Goal: Information Seeking & Learning: Understand process/instructions

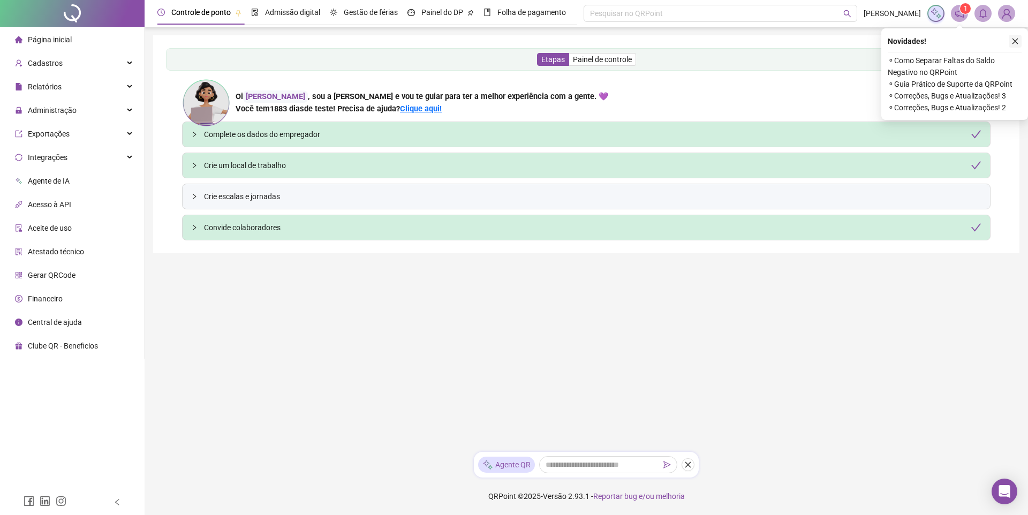
click at [1012, 42] on icon "close" at bounding box center [1015, 40] width 7 height 7
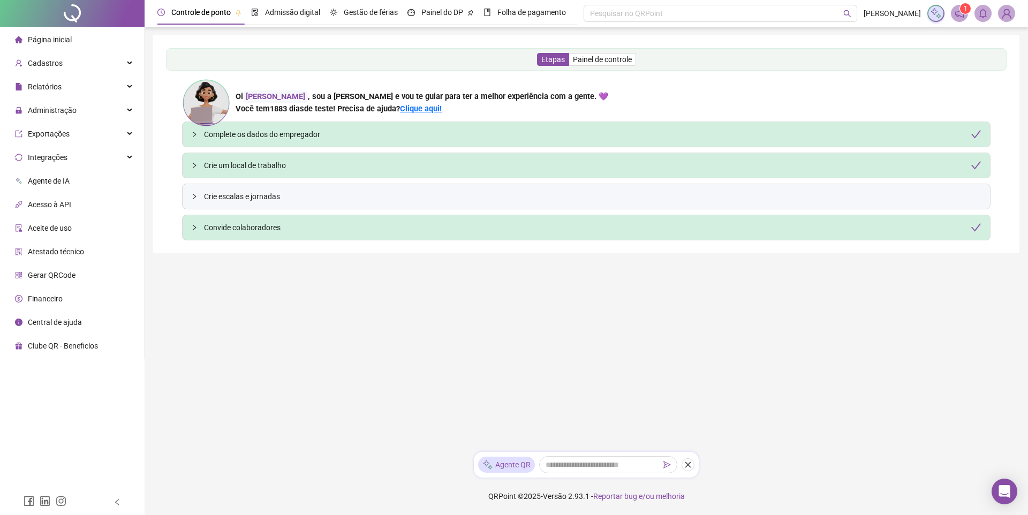
click at [672, 64] on div "Etapas Painel de controle" at bounding box center [586, 59] width 841 height 22
click at [625, 61] on span "Painel de controle" at bounding box center [602, 59] width 59 height 9
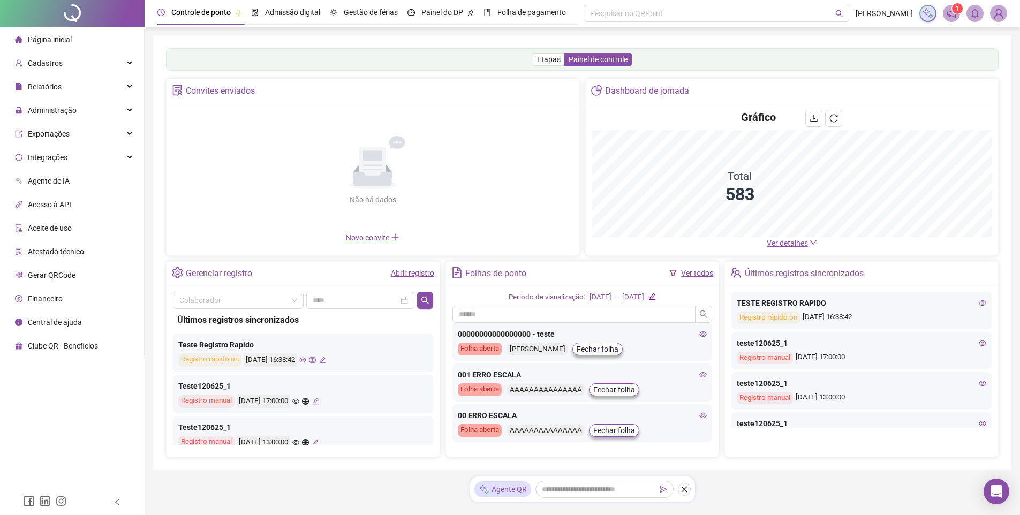
drag, startPoint x: 598, startPoint y: 492, endPoint x: 682, endPoint y: 443, distance: 97.5
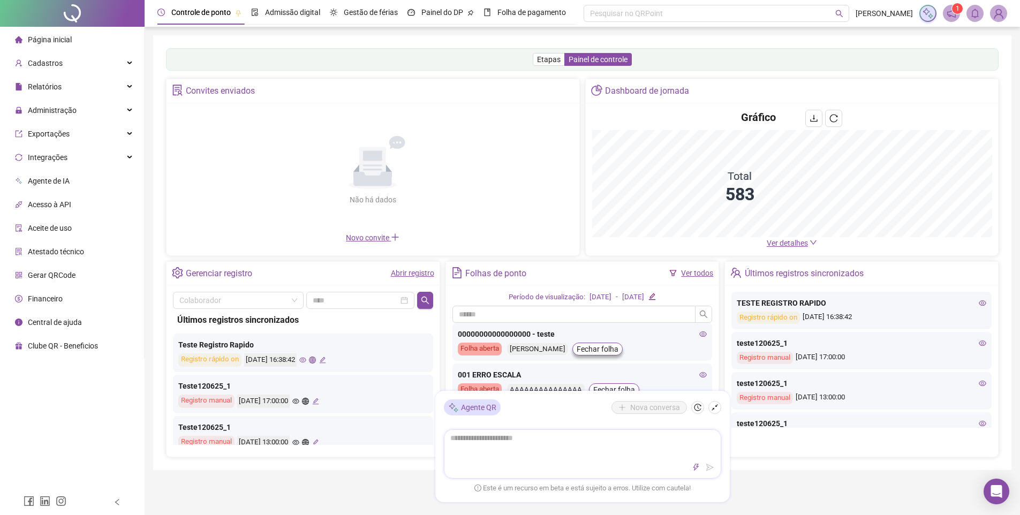
type textarea "*"
type textarea "***"
type textarea "****"
type textarea "******"
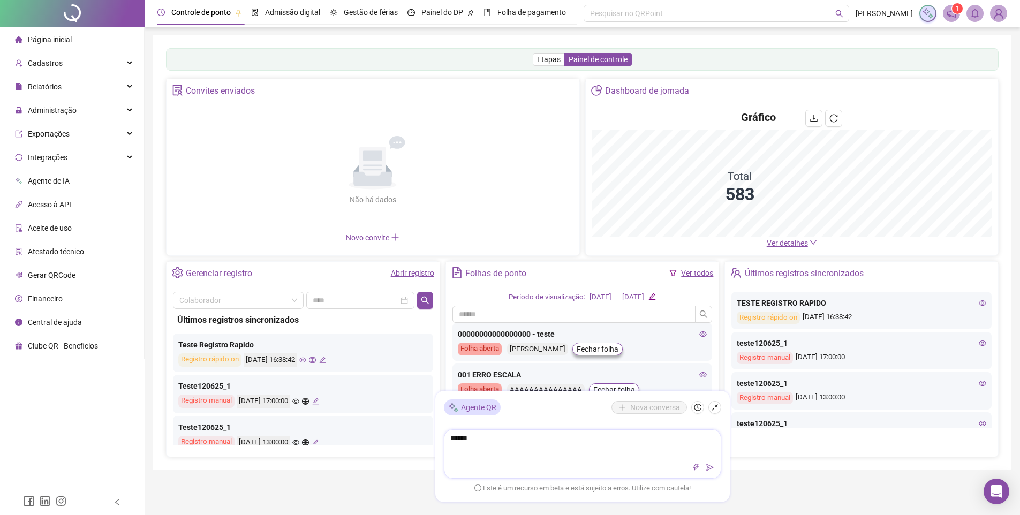
type textarea "*******"
type textarea "********"
type textarea "*********"
type textarea "**********"
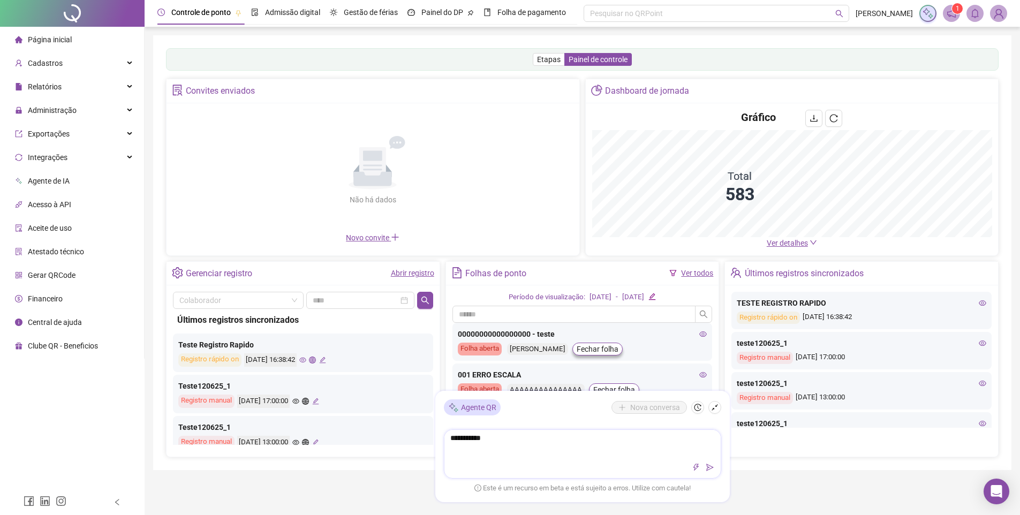
type textarea "**********"
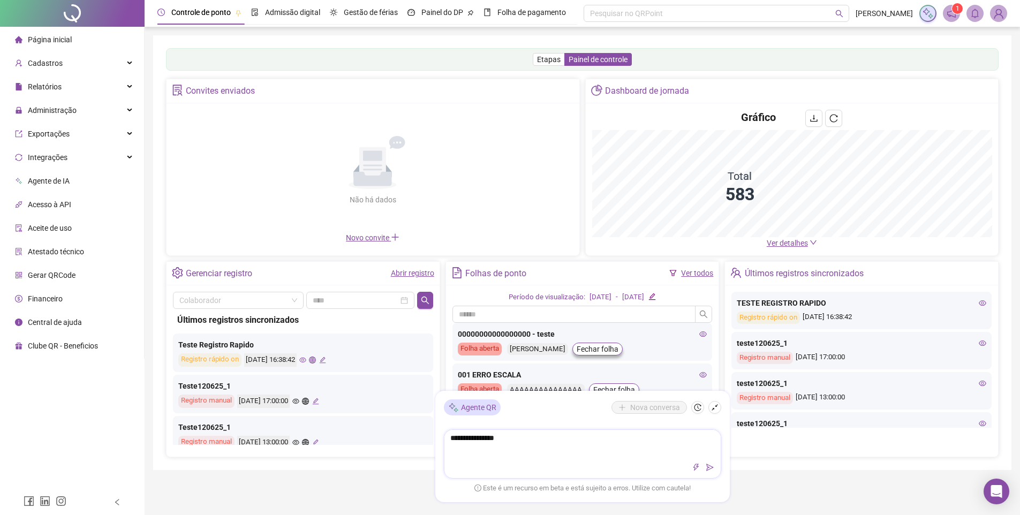
type textarea "**********"
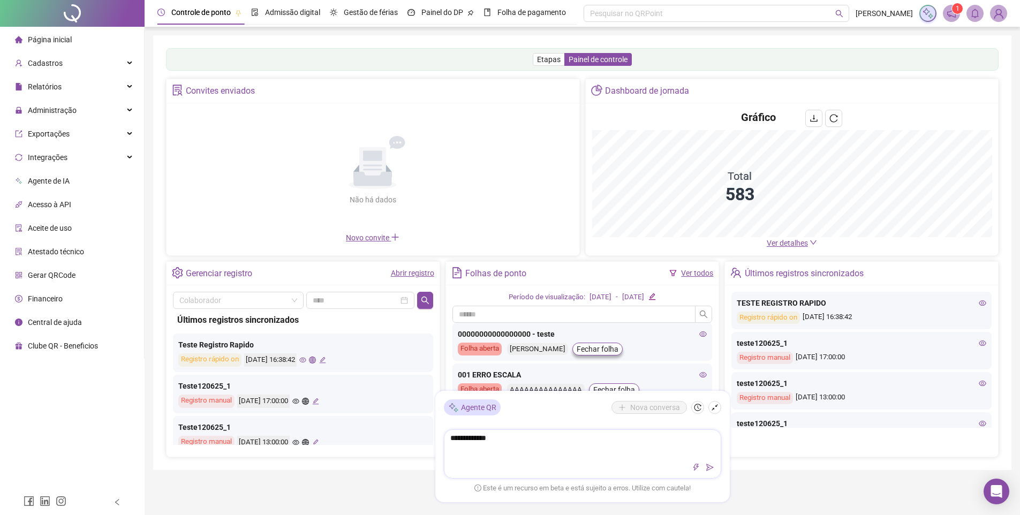
type textarea "**********"
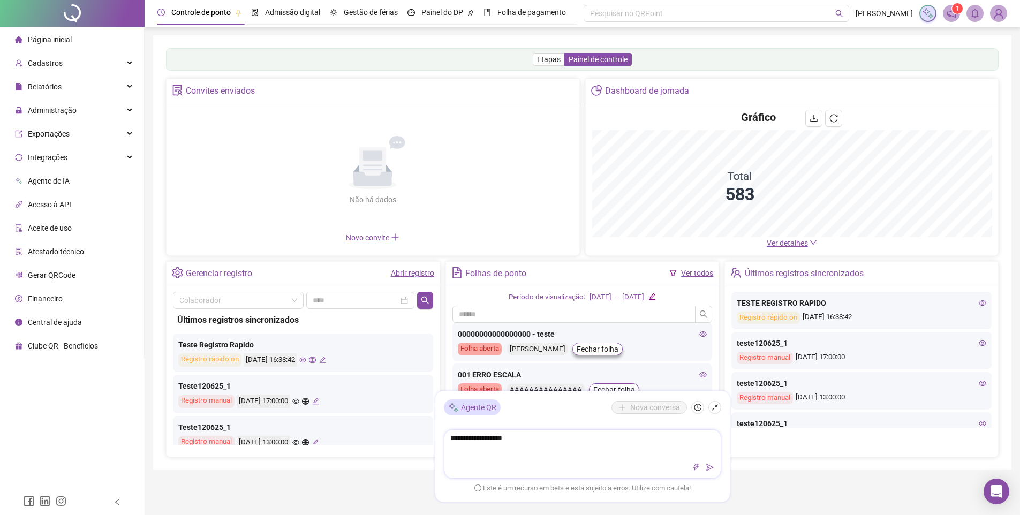
type textarea "**********"
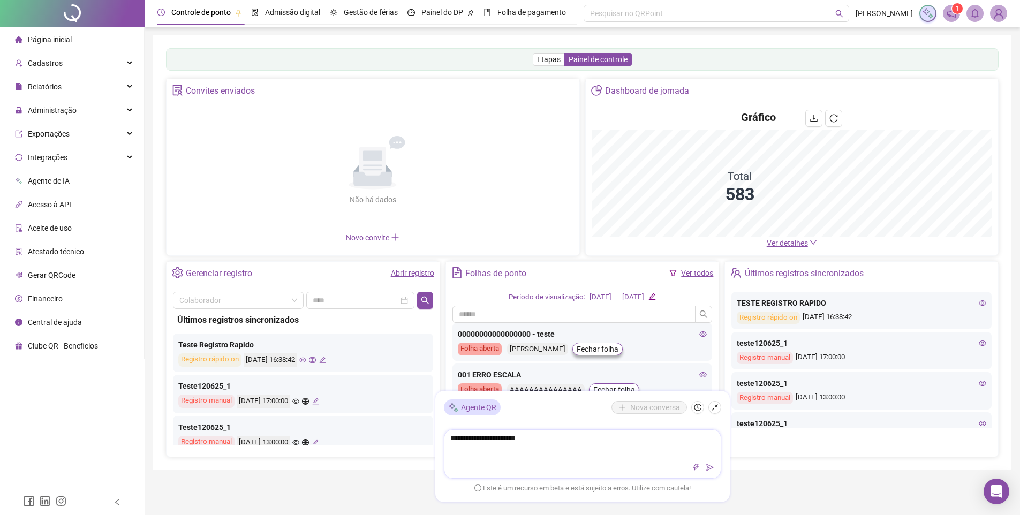
type textarea "**********"
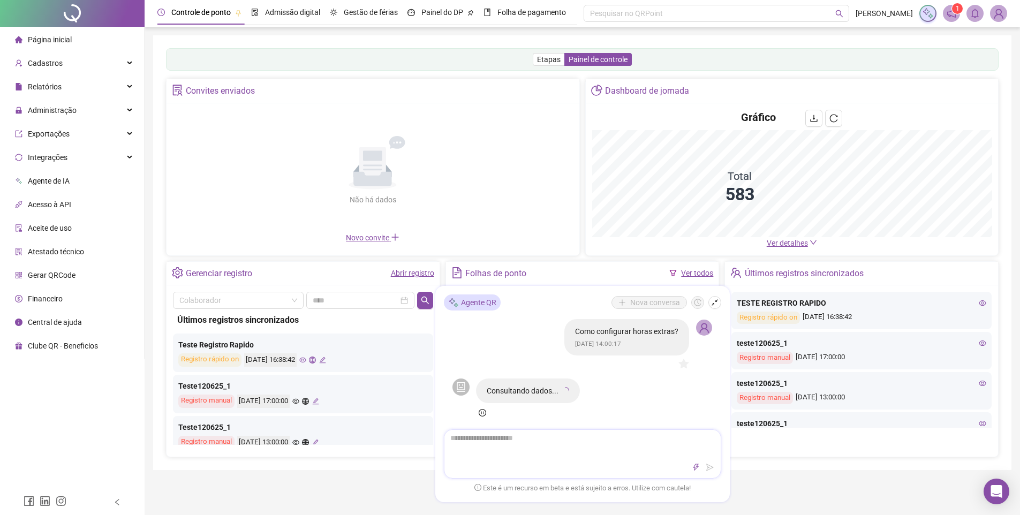
click at [572, 445] on textarea at bounding box center [583, 444] width 276 height 28
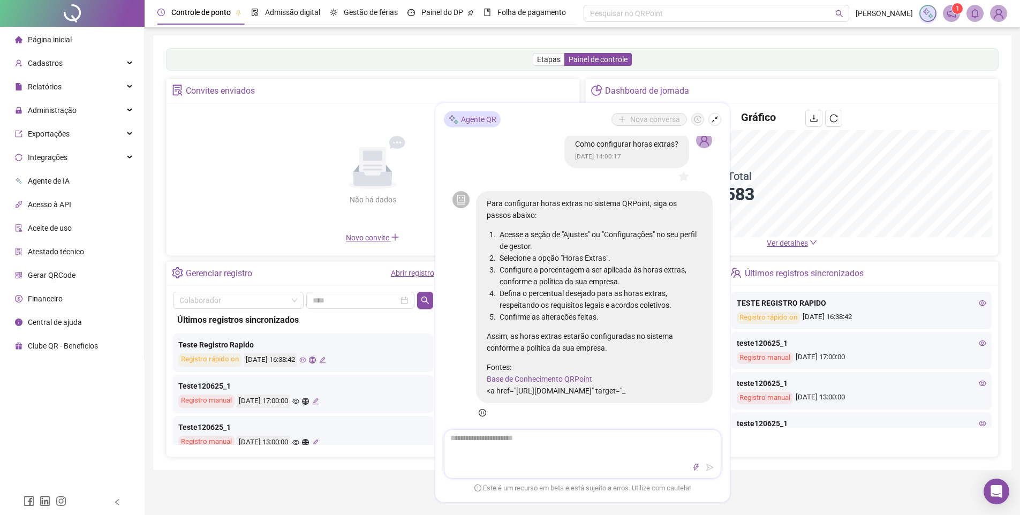
scroll to position [16, 0]
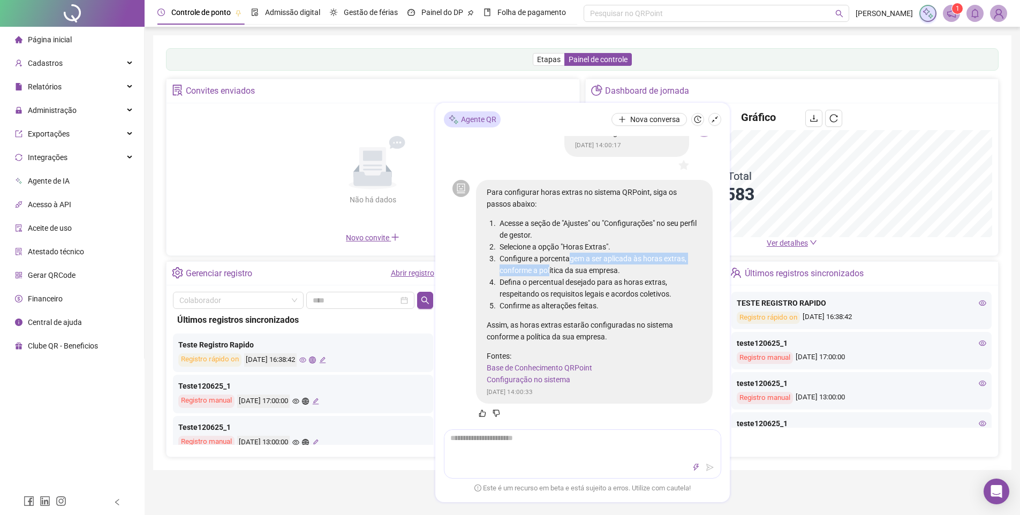
drag, startPoint x: 574, startPoint y: 254, endPoint x: 597, endPoint y: 291, distance: 43.1
click at [579, 273] on li "Configure a porcentagem a ser aplicada às horas extras, conforme a política da …" at bounding box center [600, 264] width 205 height 24
click at [597, 291] on li "Defina o percentual desejado para as horas extras, respeitando os requisitos le…" at bounding box center [600, 288] width 205 height 24
drag, startPoint x: 574, startPoint y: 270, endPoint x: 582, endPoint y: 286, distance: 17.5
click at [577, 280] on ol "Acesse a seção de "Ajustes" ou "Configurações" no seu perfil de gestor. Selecio…" at bounding box center [594, 264] width 215 height 94
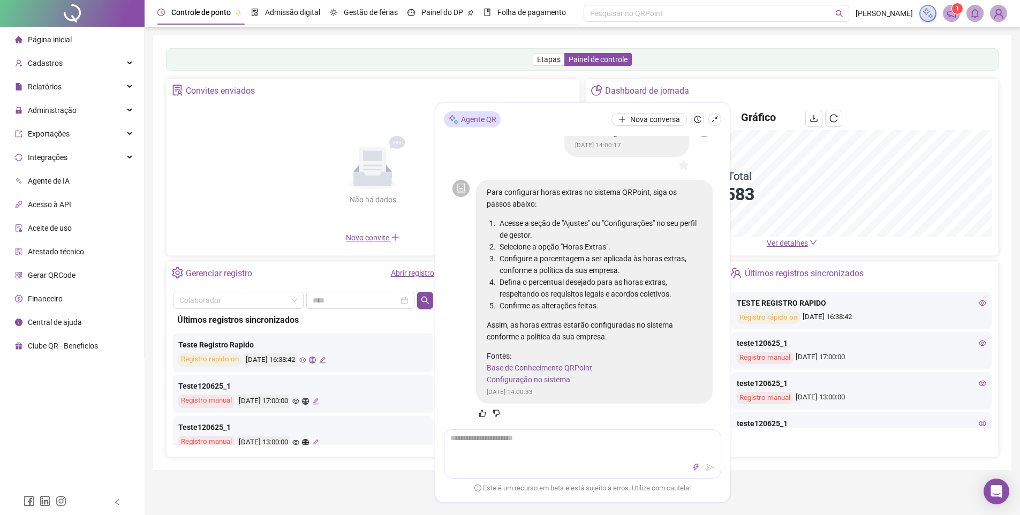
click at [589, 276] on li "Defina o percentual desejado para as horas extras, respeitando os requisitos le…" at bounding box center [600, 288] width 205 height 24
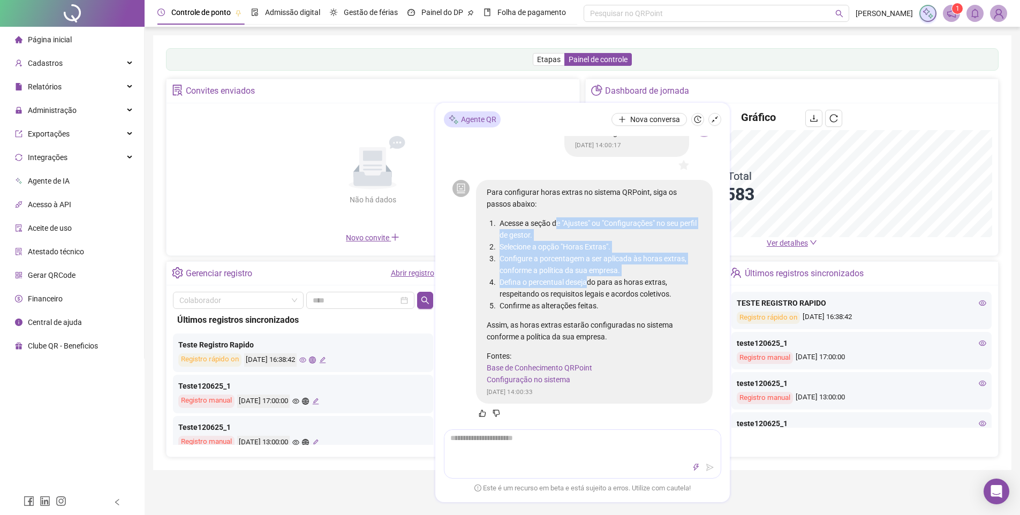
drag, startPoint x: 561, startPoint y: 228, endPoint x: 609, endPoint y: 283, distance: 73.0
click at [592, 282] on ol "Acesse a seção de "Ajustes" ou "Configurações" no seu perfil de gestor. Selecio…" at bounding box center [594, 264] width 215 height 94
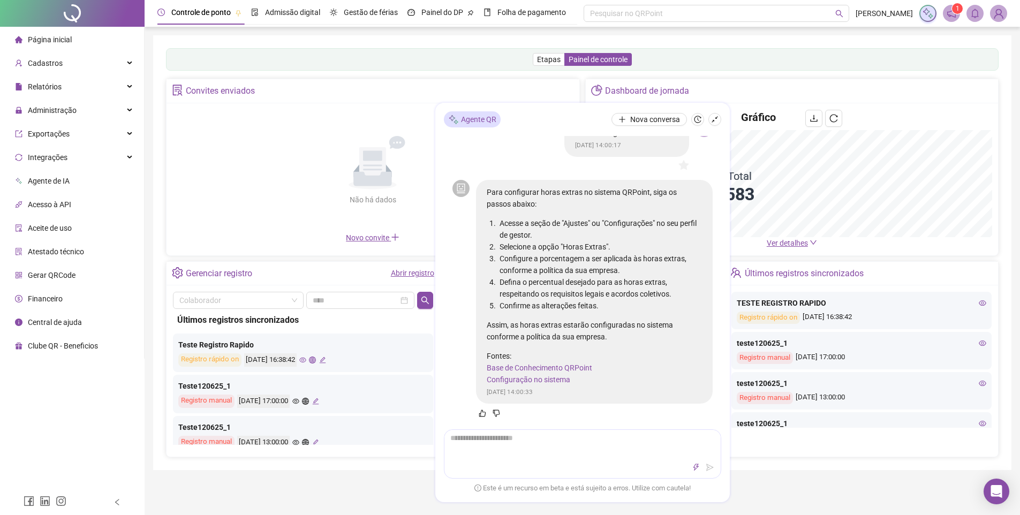
click at [611, 284] on li "Defina o percentual desejado para as horas extras, respeitando os requisitos le…" at bounding box center [600, 288] width 205 height 24
drag, startPoint x: 612, startPoint y: 284, endPoint x: 614, endPoint y: 271, distance: 13.0
click at [612, 284] on li "Defina o percentual desejado para as horas extras, respeitando os requisitos le…" at bounding box center [600, 288] width 205 height 24
drag, startPoint x: 595, startPoint y: 259, endPoint x: 629, endPoint y: 283, distance: 41.5
click at [617, 281] on ol "Acesse a seção de "Ajustes" ou "Configurações" no seu perfil de gestor. Selecio…" at bounding box center [594, 264] width 215 height 94
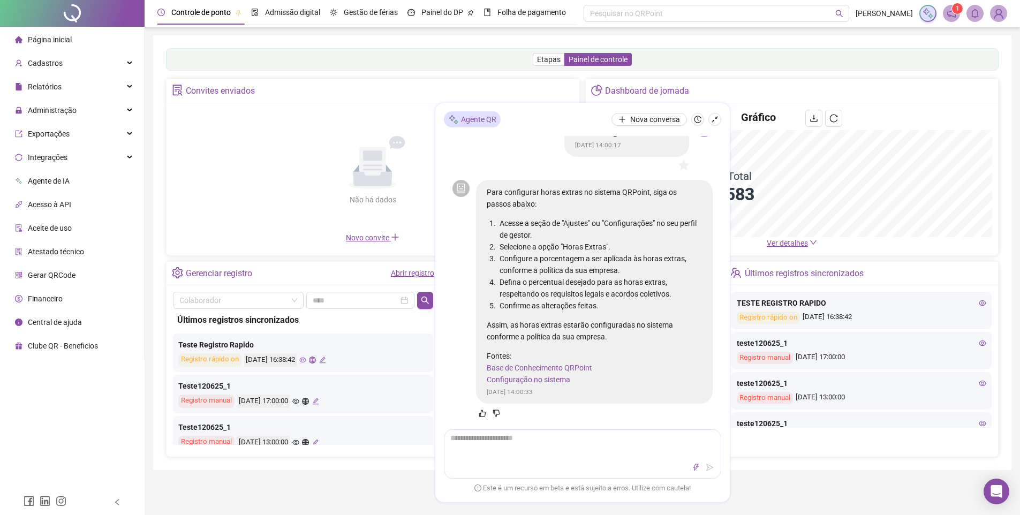
click at [632, 284] on li "Defina o percentual desejado para as horas extras, respeitando os requisitos le…" at bounding box center [600, 288] width 205 height 24
click at [634, 284] on li "Defina o percentual desejado para as horas extras, respeitando os requisitos le…" at bounding box center [600, 288] width 205 height 24
drag, startPoint x: 577, startPoint y: 288, endPoint x: 585, endPoint y: 292, distance: 8.6
click at [578, 289] on li "Defina o percentual desejado para as horas extras, respeitando os requisitos le…" at bounding box center [600, 288] width 205 height 24
click at [593, 298] on li "Defina o percentual desejado para as horas extras, respeitando os requisitos le…" at bounding box center [600, 288] width 205 height 24
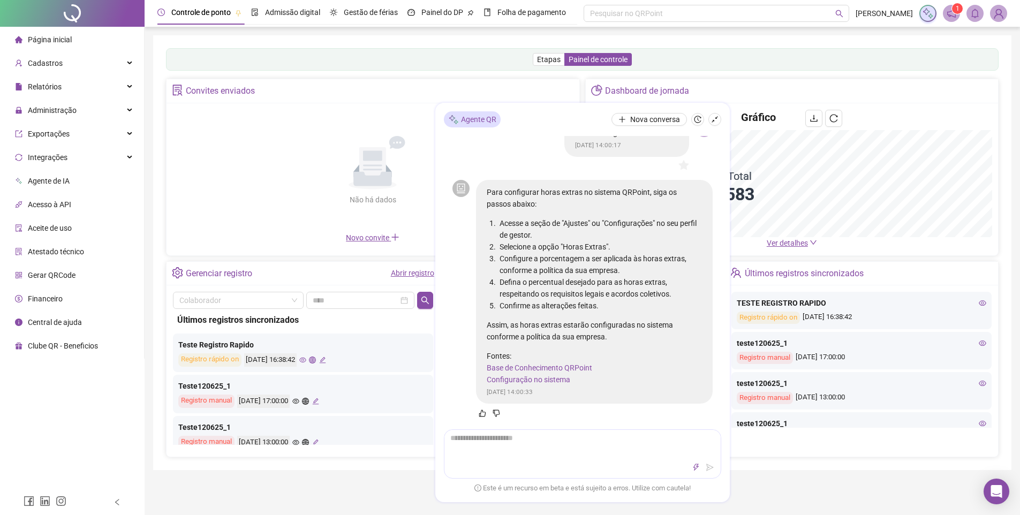
drag, startPoint x: 570, startPoint y: 279, endPoint x: 609, endPoint y: 311, distance: 49.8
click at [607, 310] on ol "Acesse a seção de "Ajustes" ou "Configurações" no seu perfil de gestor. Selecio…" at bounding box center [594, 264] width 215 height 94
click at [621, 313] on div "Para configurar horas extras no sistema QRPoint, siga os passos abaixo: Acesse …" at bounding box center [594, 285] width 215 height 199
click at [621, 312] on div "Para configurar horas extras no sistema QRPoint, siga os passos abaixo: Acesse …" at bounding box center [594, 285] width 215 height 199
click at [616, 275] on li "Configure a porcentagem a ser aplicada às horas extras, conforme a política da …" at bounding box center [600, 264] width 205 height 24
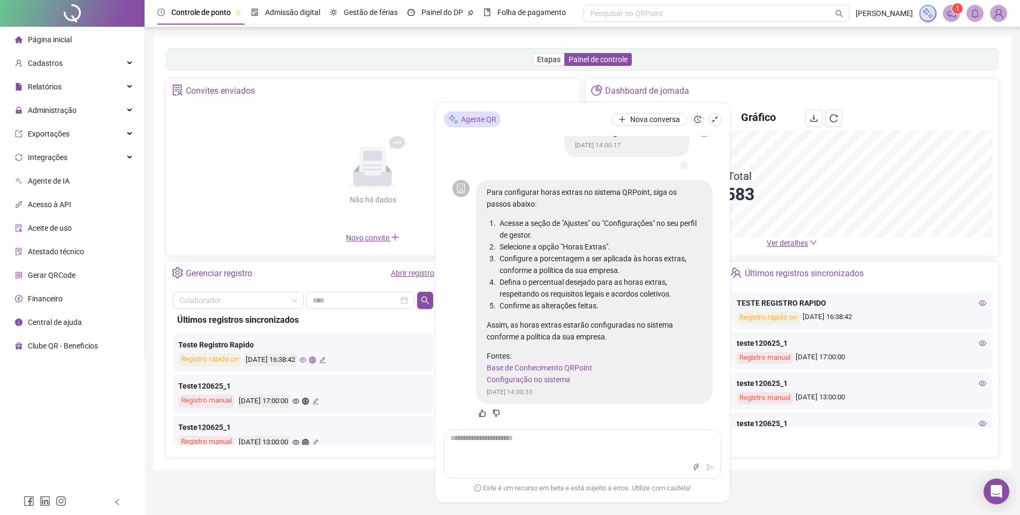
scroll to position [15, 0]
click at [497, 413] on icon "dislike" at bounding box center [496, 413] width 7 height 7
drag, startPoint x: 567, startPoint y: 450, endPoint x: 560, endPoint y: 447, distance: 8.2
click at [560, 447] on textarea at bounding box center [583, 444] width 276 height 28
type textarea "*"
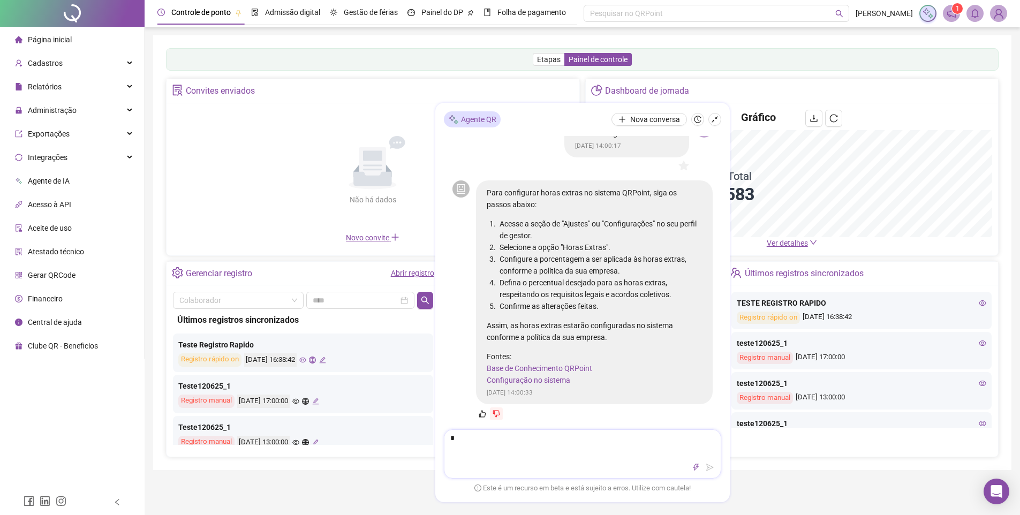
type textarea "**"
type textarea "****"
type textarea "******"
type textarea "*******"
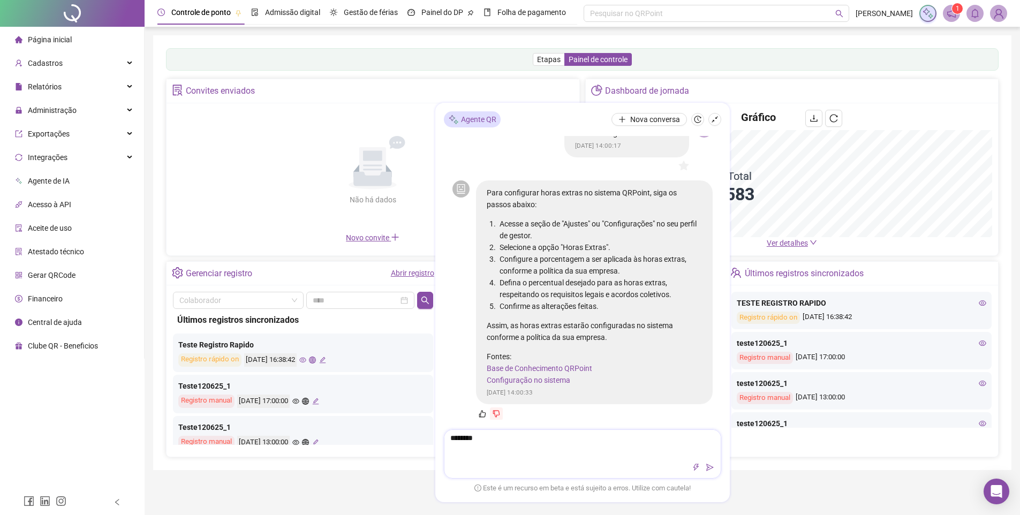
type textarea "*********"
type textarea "**********"
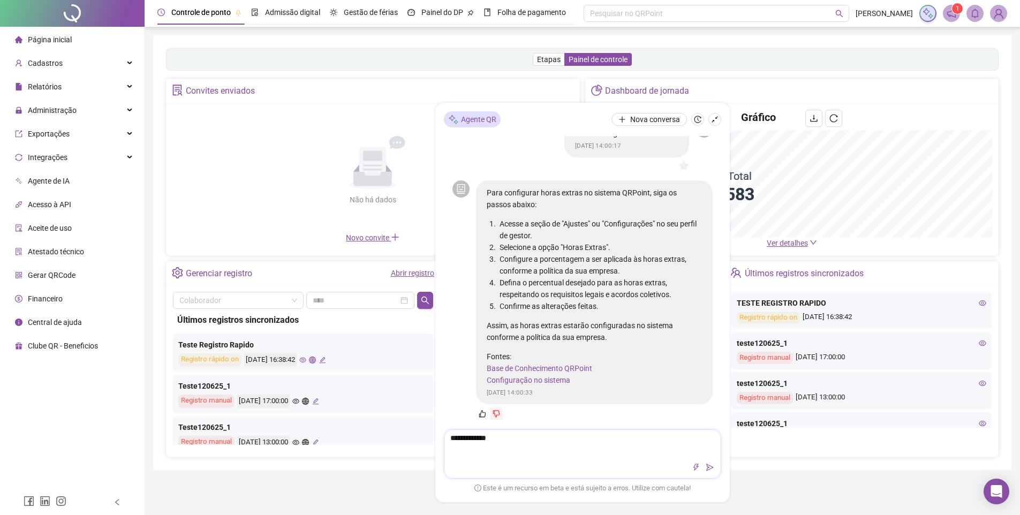
type textarea "**********"
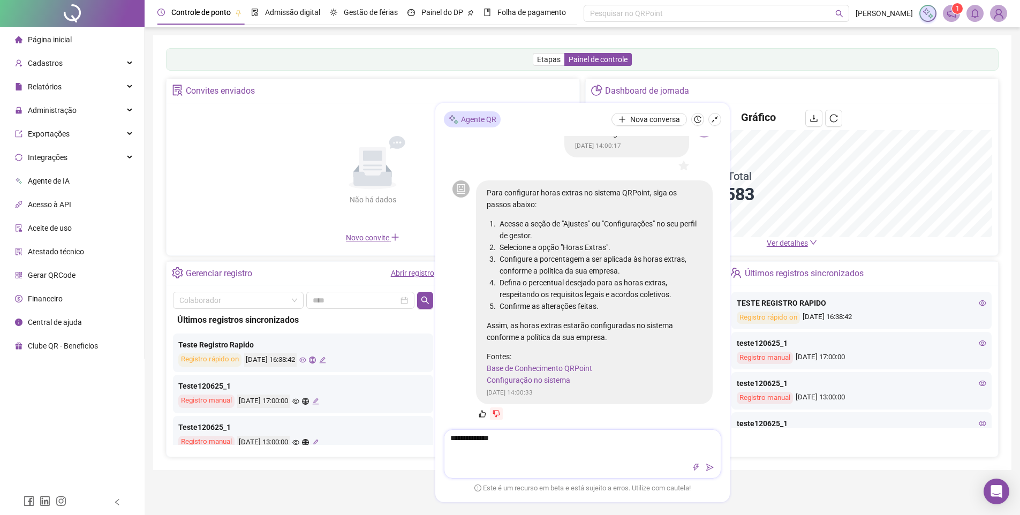
type textarea "**********"
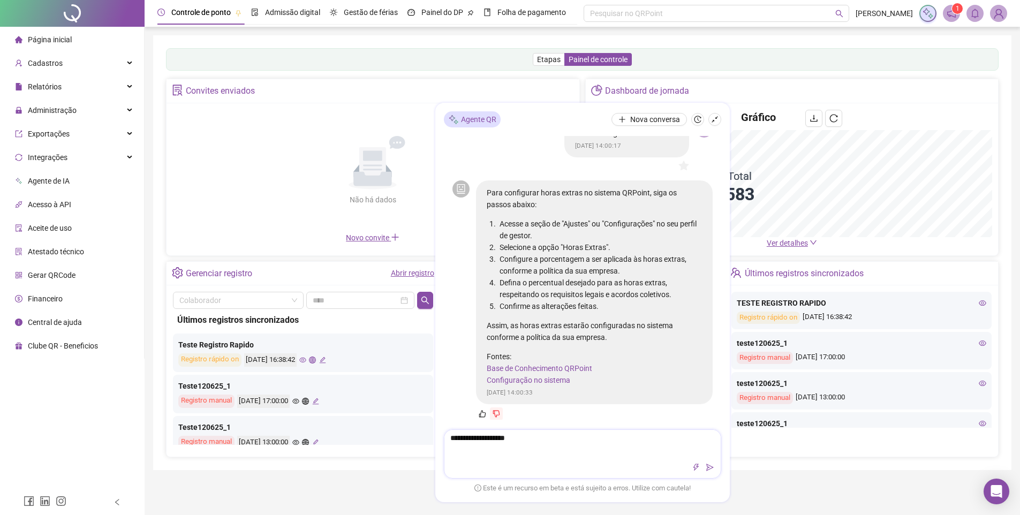
type textarea "**********"
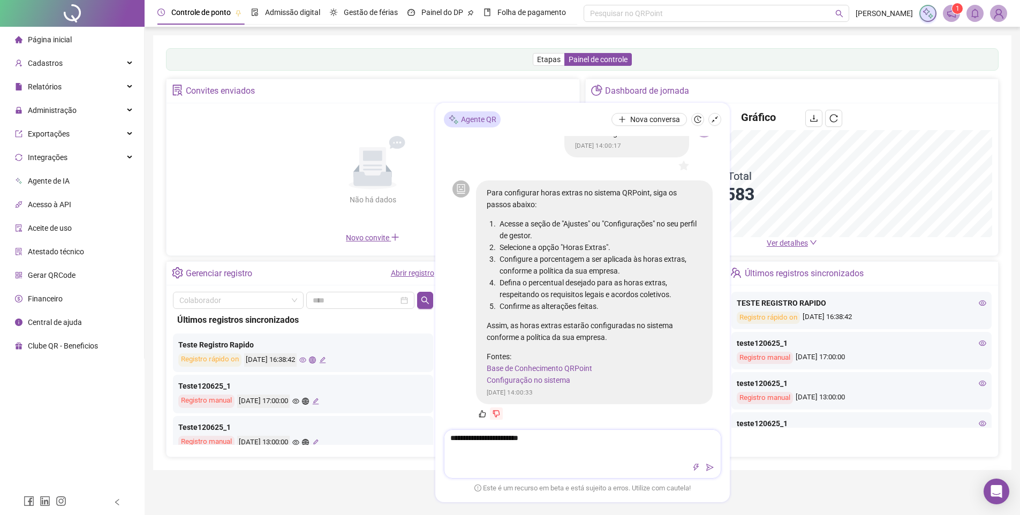
type textarea "**********"
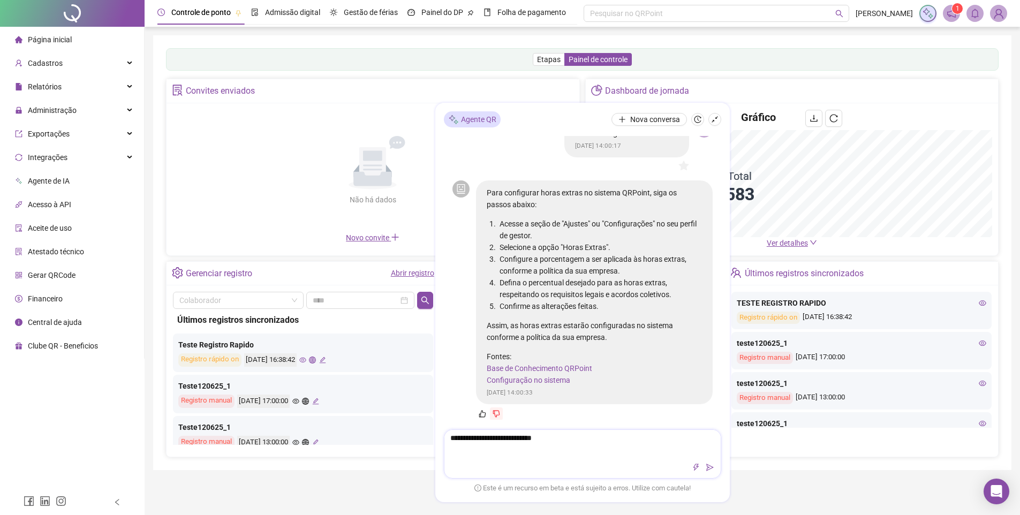
type textarea "**********"
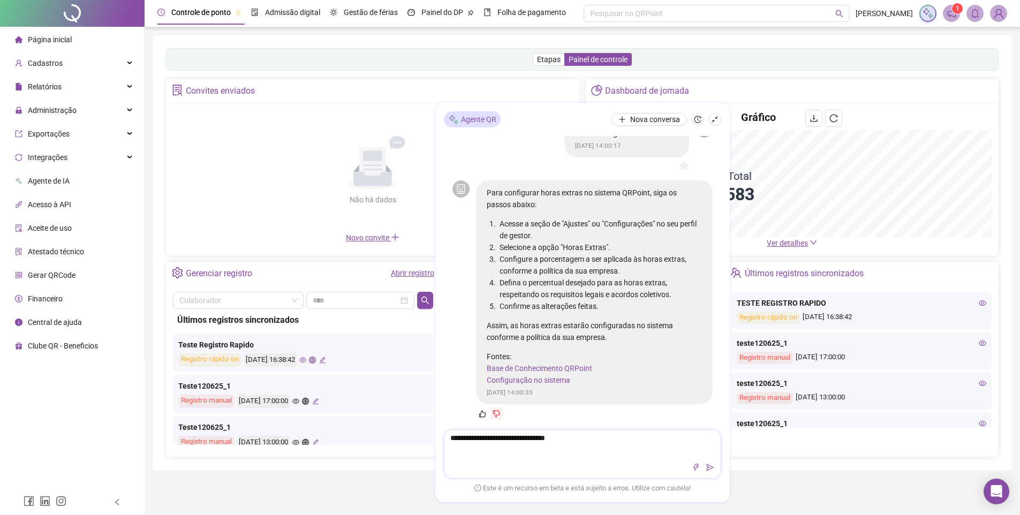
type textarea "**********"
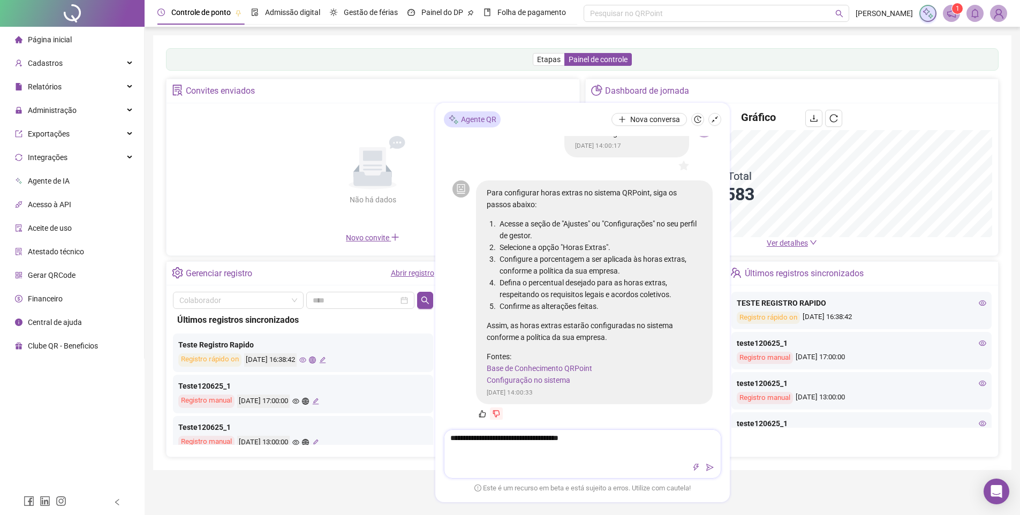
type textarea "**********"
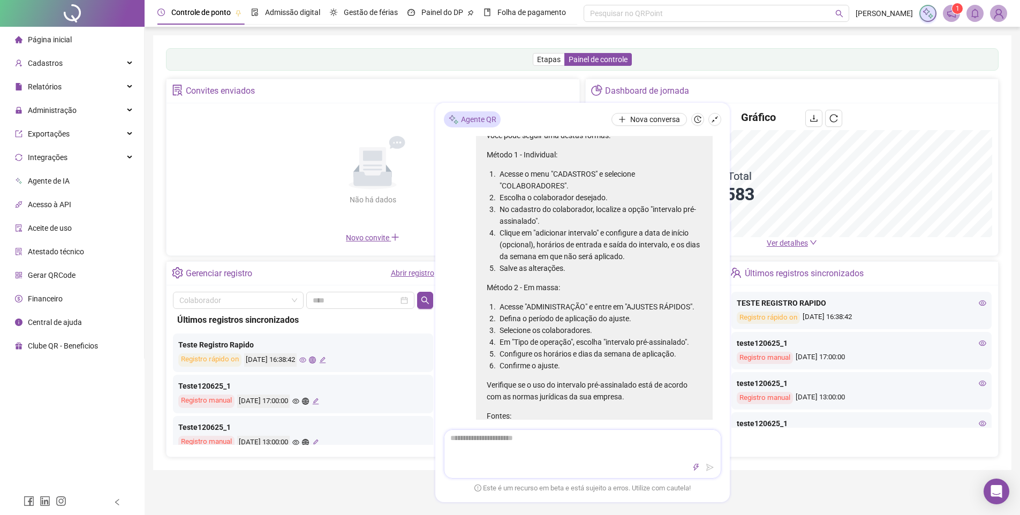
scroll to position [367, 0]
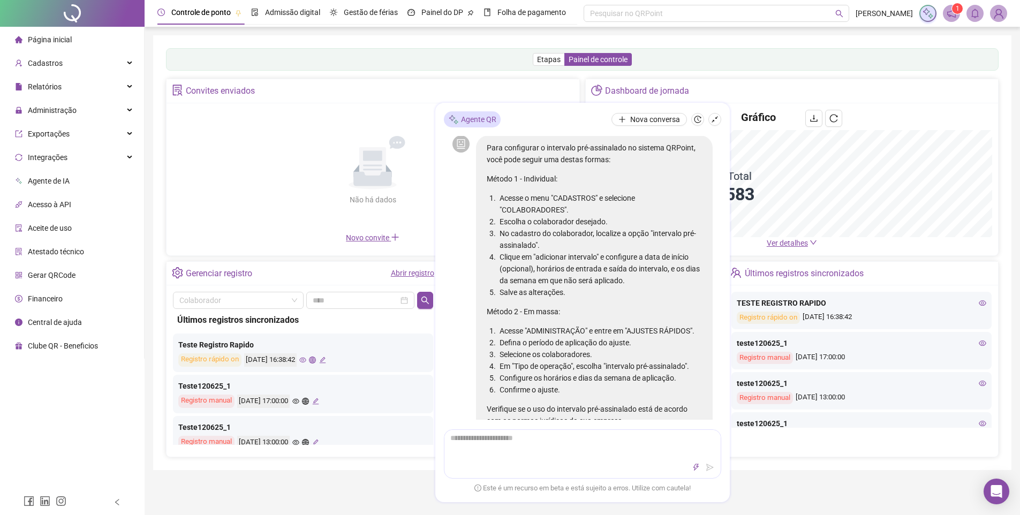
click at [542, 243] on li "No cadastro do colaborador, localize a opção "intervalo pré-assinalado"." at bounding box center [600, 240] width 205 height 24
click at [576, 255] on li "Clique em "adicionar intervalo" e configure a data de início (opcional), horári…" at bounding box center [600, 268] width 205 height 35
drag, startPoint x: 557, startPoint y: 236, endPoint x: 621, endPoint y: 261, distance: 69.7
click at [612, 261] on ol "Acesse o menu "CADASTROS" e selecione "COLABORADORES". Escolha o colaborador de…" at bounding box center [594, 245] width 215 height 106
click at [622, 261] on li "Clique em "adicionar intervalo" e configure a data de início (opcional), horári…" at bounding box center [600, 268] width 205 height 35
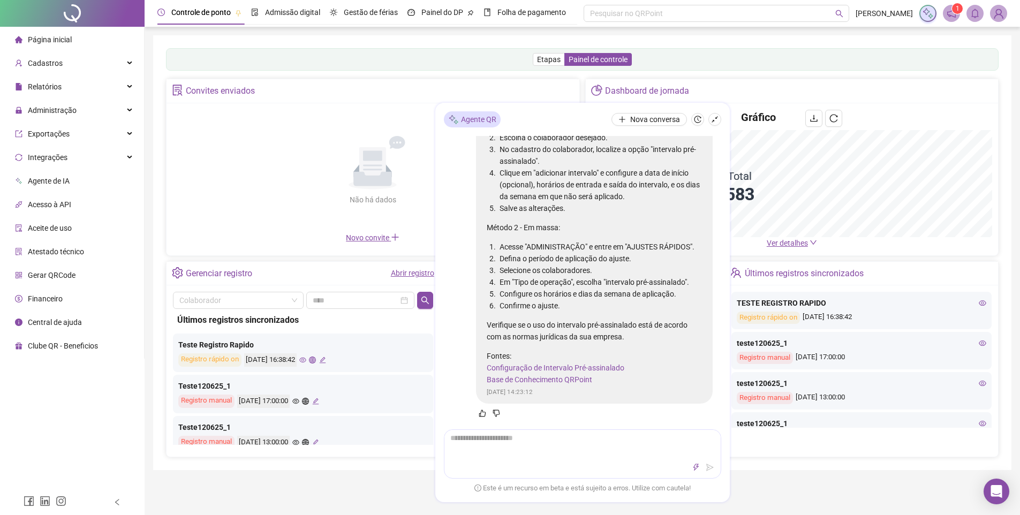
scroll to position [487, 0]
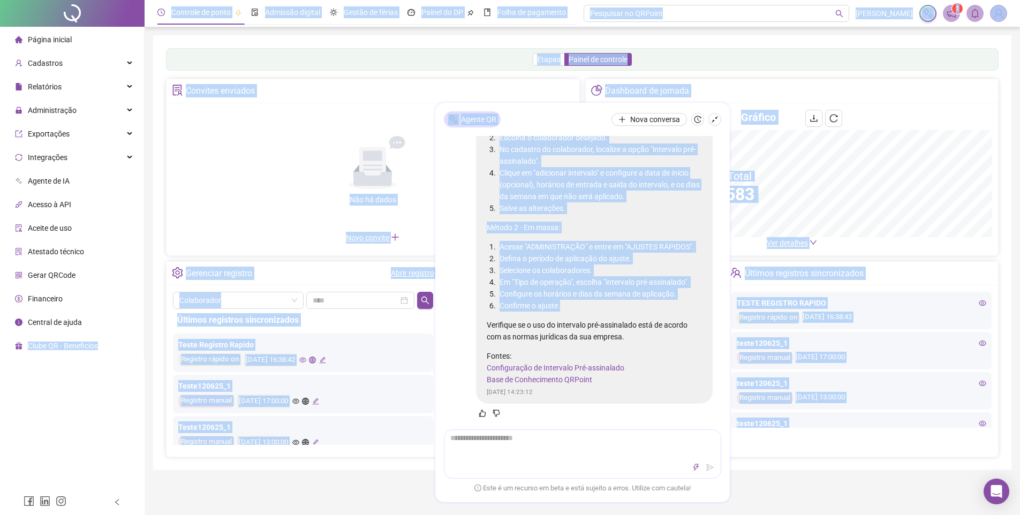
drag, startPoint x: 148, startPoint y: 316, endPoint x: 594, endPoint y: 303, distance: 446.4
click at [594, 303] on div "Página inicial Cadastros Relatórios Administração Exportações Integrações Agent…" at bounding box center [510, 458] width 1020 height 916
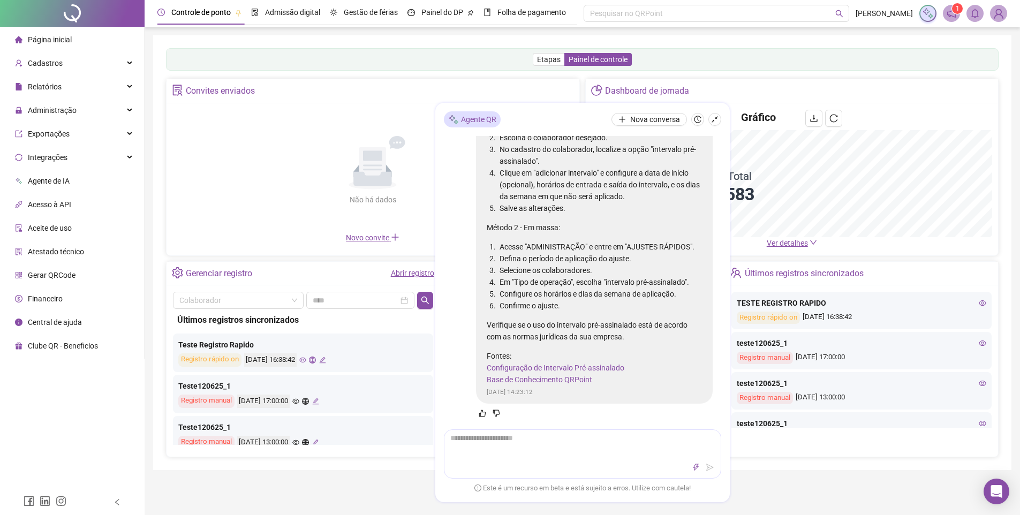
click at [588, 336] on p "Verifique se o uso do intervalo pré-assinalado está de acordo com as normas jur…" at bounding box center [594, 331] width 215 height 24
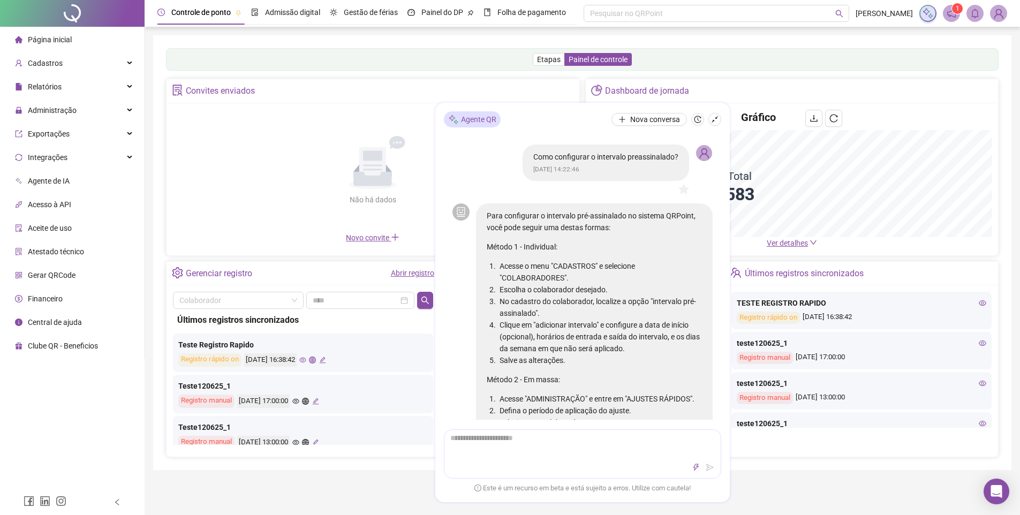
scroll to position [298, 0]
drag, startPoint x: 520, startPoint y: 155, endPoint x: 671, endPoint y: 160, distance: 151.7
click at [671, 160] on div "Como configurar o intervalo preassinalado? [DATE] 14:22:46" at bounding box center [606, 164] width 167 height 36
click at [577, 163] on p "Como configurar o intervalo preassinalado?" at bounding box center [606, 158] width 145 height 12
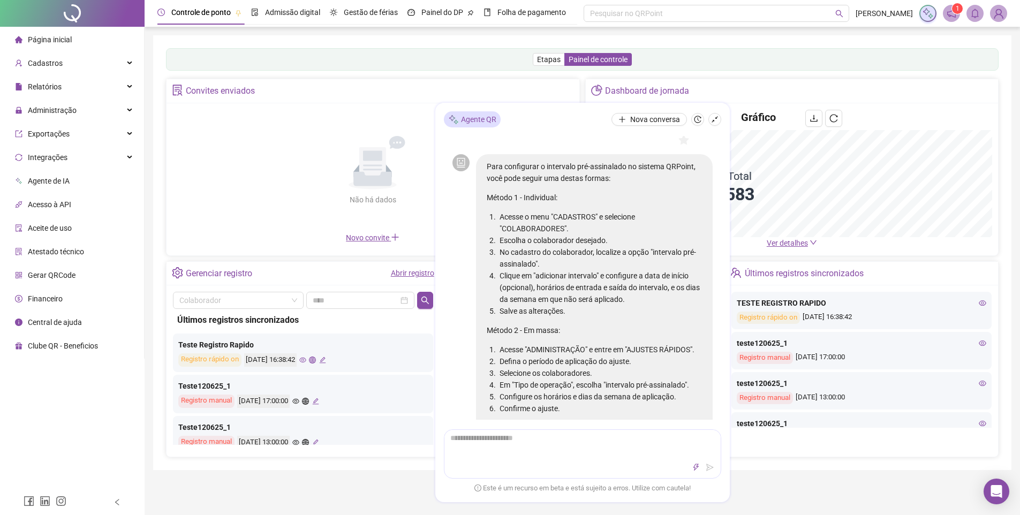
scroll to position [350, 0]
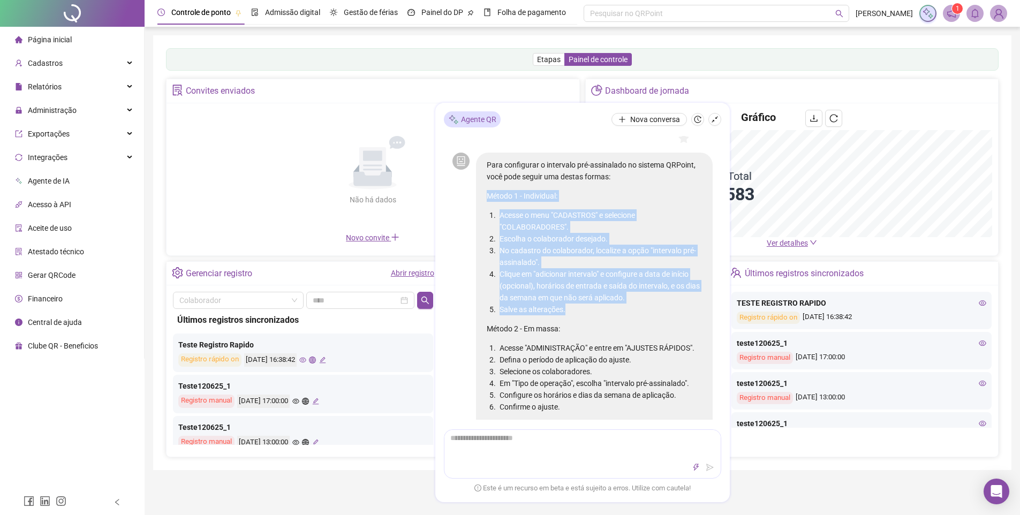
drag, startPoint x: 546, startPoint y: 247, endPoint x: 612, endPoint y: 317, distance: 95.9
click at [612, 317] on div "Para configurar o intervalo pré-assinalado no sistema QRPoint, você pode seguir…" at bounding box center [594, 323] width 215 height 328
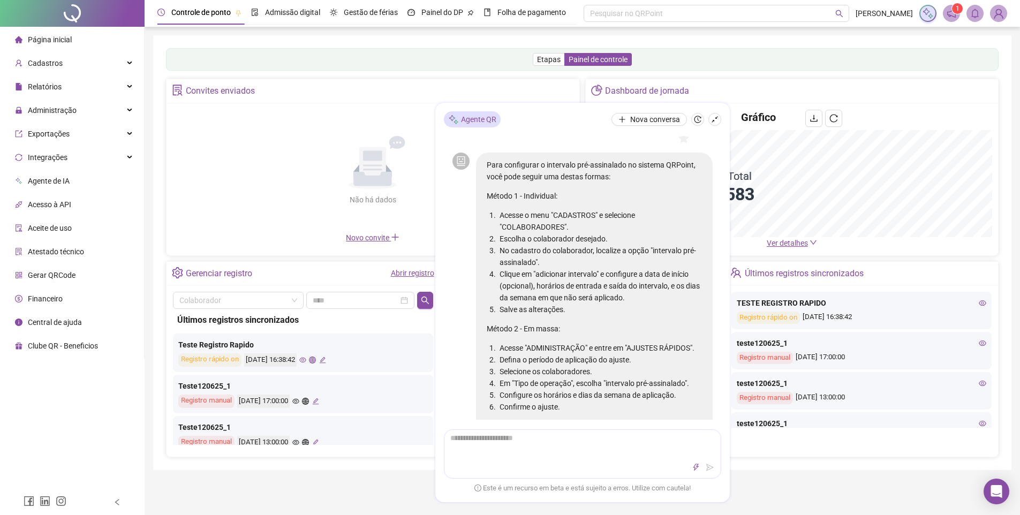
click at [613, 316] on li "Salve as alterações." at bounding box center [600, 310] width 205 height 12
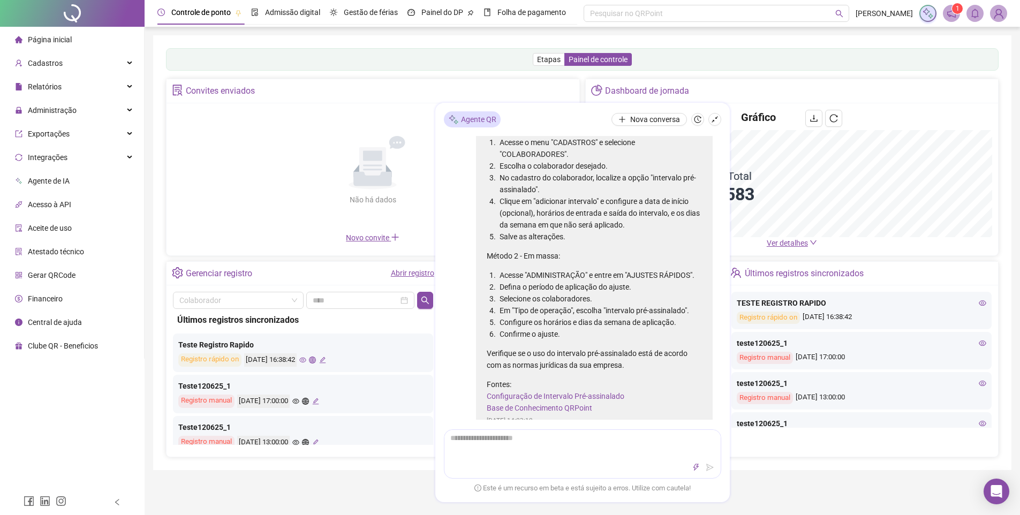
scroll to position [429, 0]
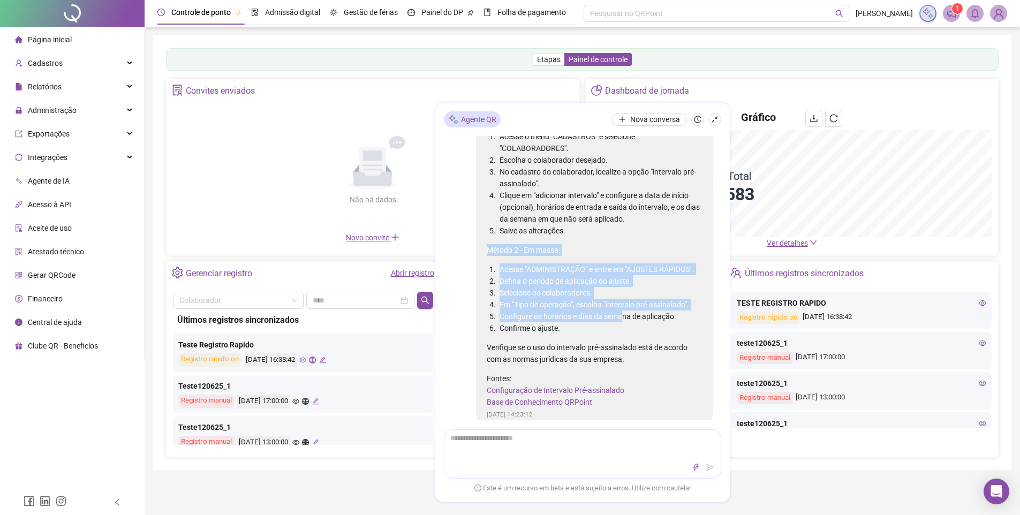
drag, startPoint x: 489, startPoint y: 259, endPoint x: 627, endPoint y: 352, distance: 167.1
click at [627, 352] on div "Para configurar o intervalo pré-assinalado no sistema QRPoint, você pode seguir…" at bounding box center [594, 244] width 215 height 328
click at [612, 287] on li "Defina o período de aplicação do ajuste." at bounding box center [600, 281] width 205 height 12
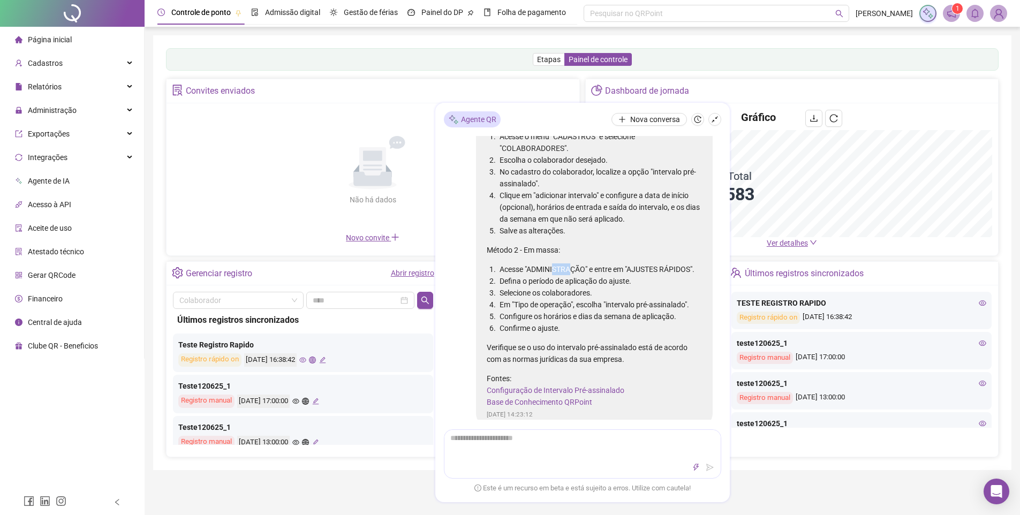
drag, startPoint x: 558, startPoint y: 280, endPoint x: 576, endPoint y: 283, distance: 18.9
click at [575, 275] on li "Acesse "ADMINISTRAÇÃO" e entre em "AJUSTES RÁPIDOS"." at bounding box center [600, 270] width 205 height 12
drag, startPoint x: 625, startPoint y: 288, endPoint x: 560, endPoint y: 289, distance: 64.3
click at [625, 275] on li "Acesse "ADMINISTRAÇÃO" e entre em "AJUSTES RÁPIDOS"." at bounding box center [600, 270] width 205 height 12
drag, startPoint x: 528, startPoint y: 289, endPoint x: 539, endPoint y: 293, distance: 12.0
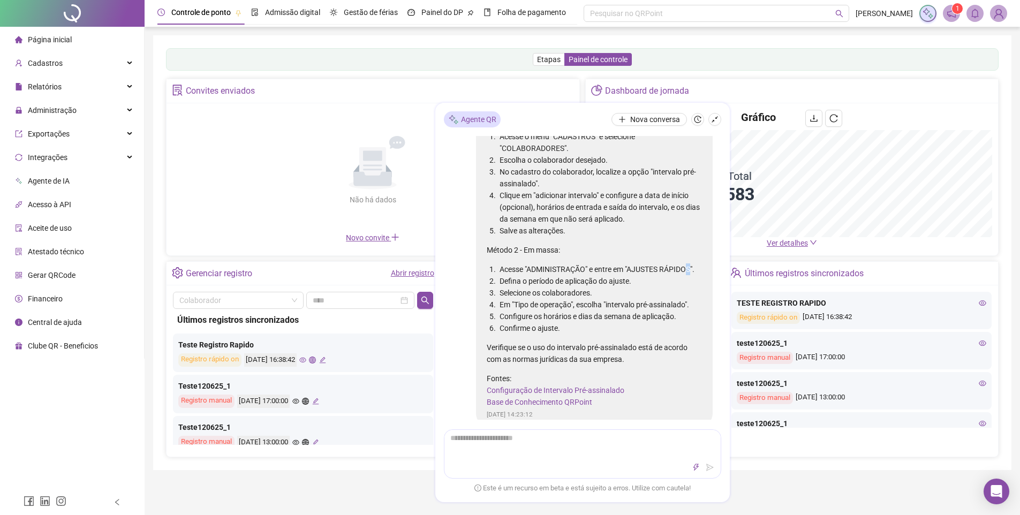
click at [532, 275] on li "Acesse "ADMINISTRAÇÃO" e entre em "AJUSTES RÁPIDOS"." at bounding box center [600, 270] width 205 height 12
click at [554, 287] on li "Defina o período de aplicação do ajuste." at bounding box center [600, 281] width 205 height 12
drag, startPoint x: 520, startPoint y: 326, endPoint x: 585, endPoint y: 328, distance: 65.4
click at [585, 311] on li "Em "Tipo de operação", escolha "intervalo pré-assinalado"." at bounding box center [600, 305] width 205 height 12
click at [614, 311] on li "Em "Tipo de operação", escolha "intervalo pré-assinalado"." at bounding box center [600, 305] width 205 height 12
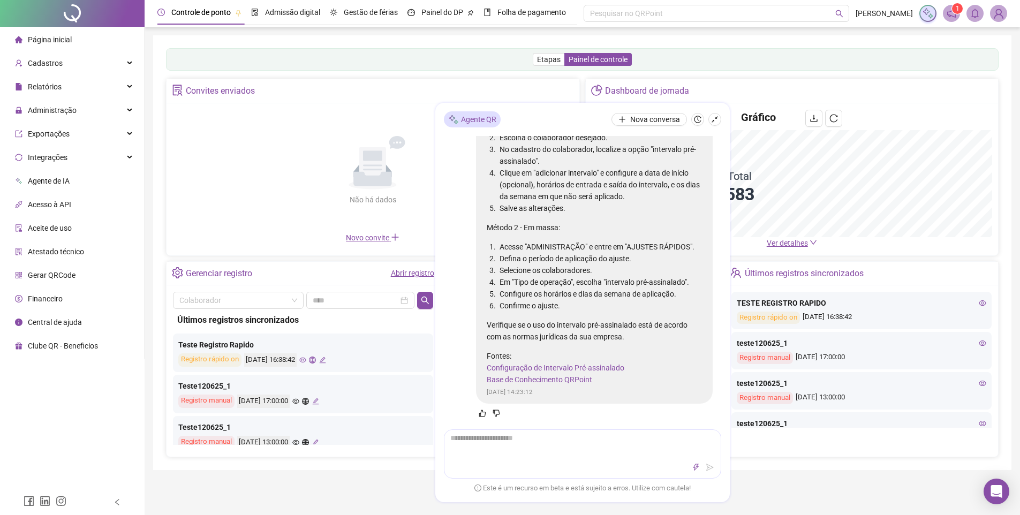
scroll to position [487, 0]
drag, startPoint x: 612, startPoint y: 379, endPoint x: 485, endPoint y: 371, distance: 126.7
click at [485, 371] on div "Para configurar o intervalo pré-assinalado no sistema QRPoint, você pode seguir…" at bounding box center [594, 227] width 237 height 352
click at [567, 253] on li "Defina o período de aplicação do ajuste." at bounding box center [600, 259] width 205 height 12
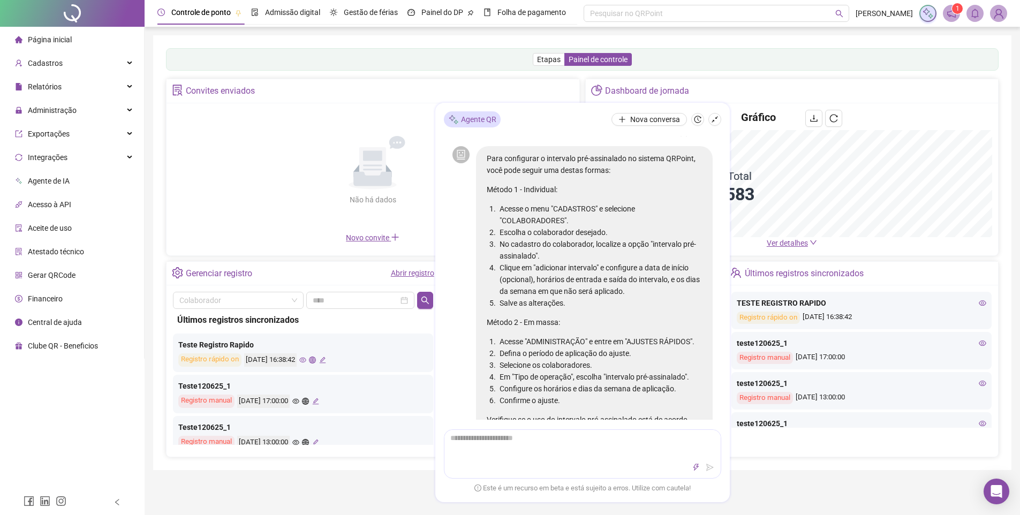
click at [561, 243] on li "No cadastro do colaborador, localize a opção "intervalo pré-assinalado"." at bounding box center [600, 250] width 205 height 24
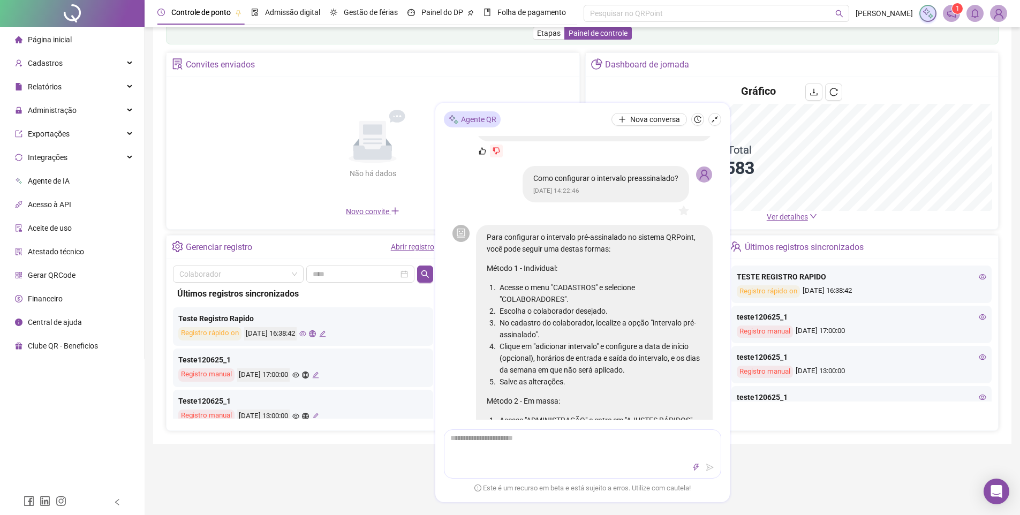
scroll to position [281, 0]
drag, startPoint x: 571, startPoint y: 186, endPoint x: 579, endPoint y: 187, distance: 7.6
click at [578, 187] on span "[DATE] 14:22:46" at bounding box center [557, 187] width 46 height 7
click at [580, 188] on span "[DATE] 14:22:46" at bounding box center [557, 187] width 46 height 7
click at [581, 241] on p "Para configurar o intervalo pré-assinalado no sistema QRPoint, você pode seguir…" at bounding box center [594, 241] width 215 height 24
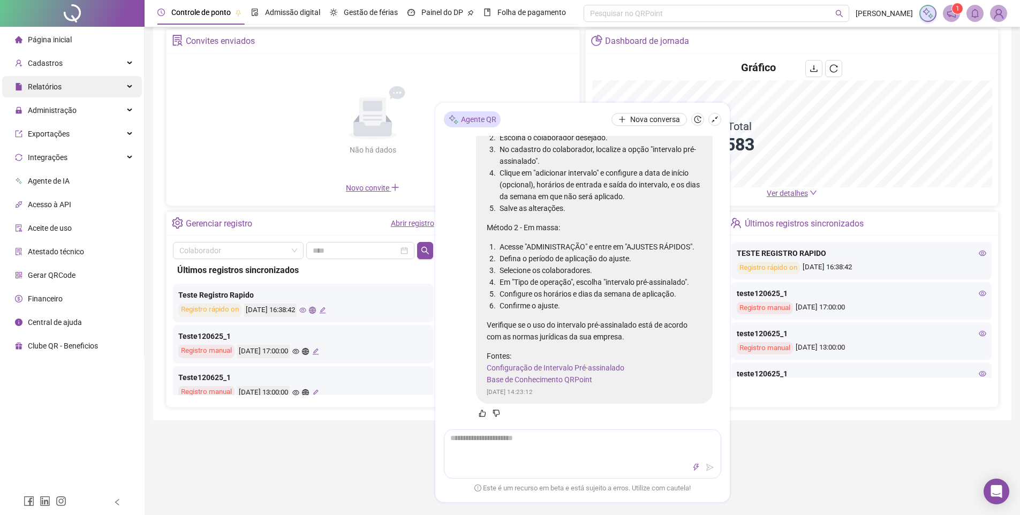
scroll to position [487, 0]
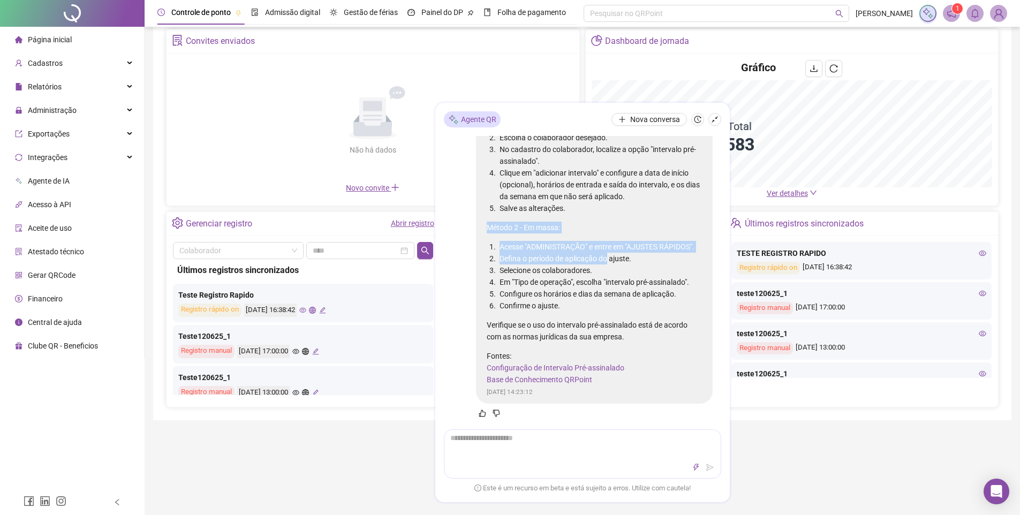
drag, startPoint x: 604, startPoint y: 244, endPoint x: 614, endPoint y: 249, distance: 10.8
click at [613, 249] on div "Para configurar o intervalo pré-assinalado no sistema QRPoint, você pode seguir…" at bounding box center [594, 222] width 215 height 328
click at [626, 253] on li "Defina o período de aplicação do ajuste." at bounding box center [600, 259] width 205 height 12
drag, startPoint x: 627, startPoint y: 252, endPoint x: 633, endPoint y: 251, distance: 6.0
click at [627, 253] on li "Defina o período de aplicação do ajuste." at bounding box center [600, 259] width 205 height 12
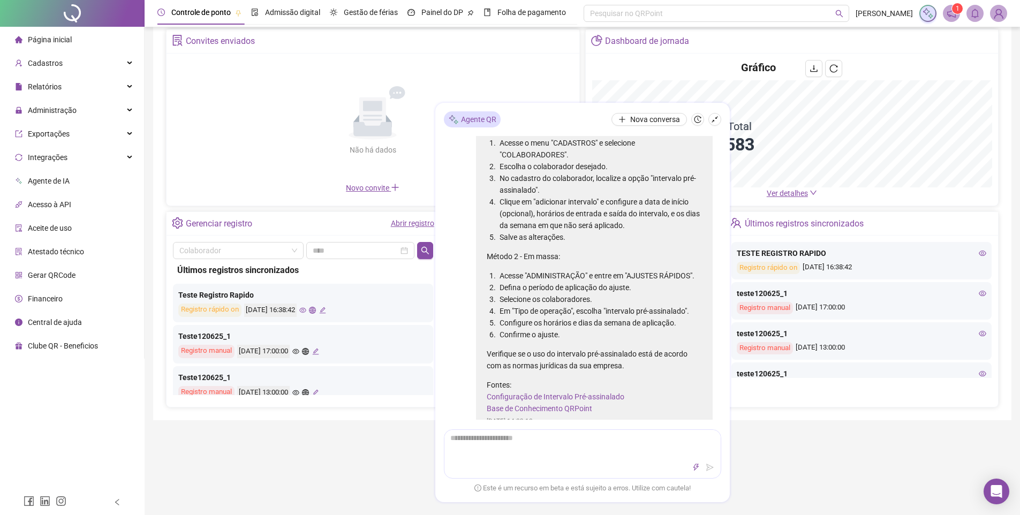
click at [609, 231] on li "Clique em "adicionar intervalo" e configure a data de início (opcional), horári…" at bounding box center [600, 213] width 205 height 35
click at [639, 282] on li "Acesse "ADMINISTRAÇÃO" e entre em "AJUSTES RÁPIDOS"." at bounding box center [600, 276] width 205 height 12
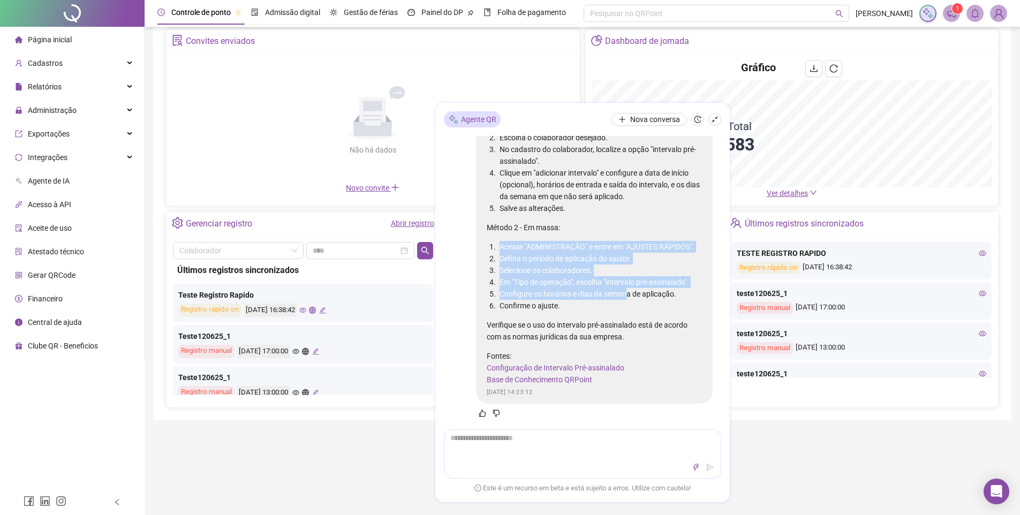
drag, startPoint x: 615, startPoint y: 213, endPoint x: 637, endPoint y: 290, distance: 80.7
click at [632, 291] on div "Para configurar o intervalo pré-assinalado no sistema QRPoint, você pode seguir…" at bounding box center [594, 222] width 215 height 328
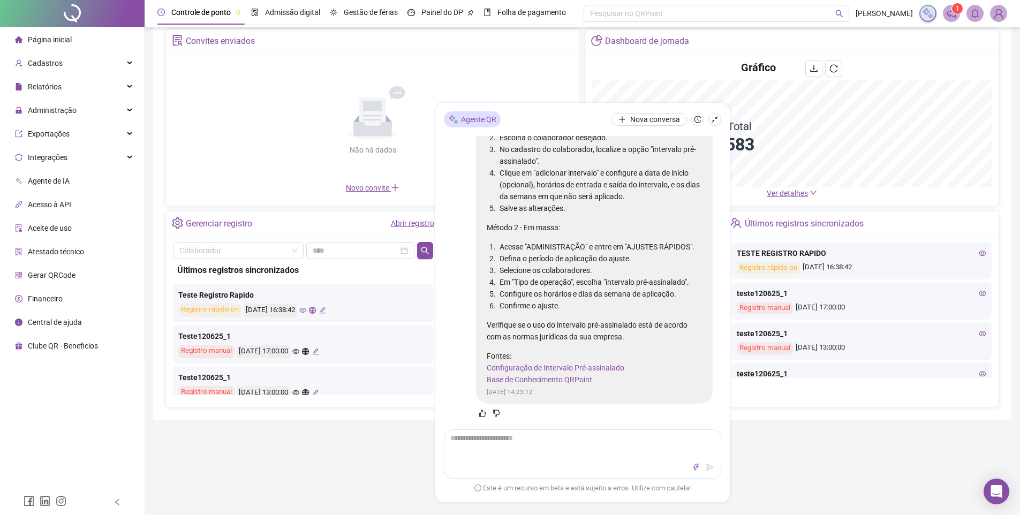
click at [637, 290] on li "Configure os horários e dias da semana de aplicação." at bounding box center [600, 294] width 205 height 12
click at [638, 290] on li "Configure os horários e dias da semana de aplicação." at bounding box center [600, 294] width 205 height 12
click at [617, 182] on li "Clique em "adicionar intervalo" e configure a data de início (opcional), horári…" at bounding box center [600, 184] width 205 height 35
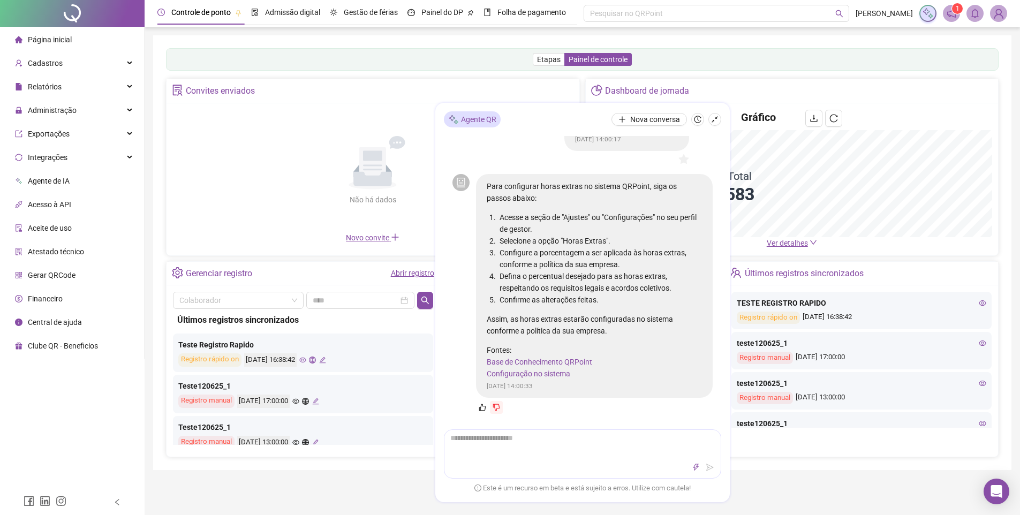
scroll to position [0, 0]
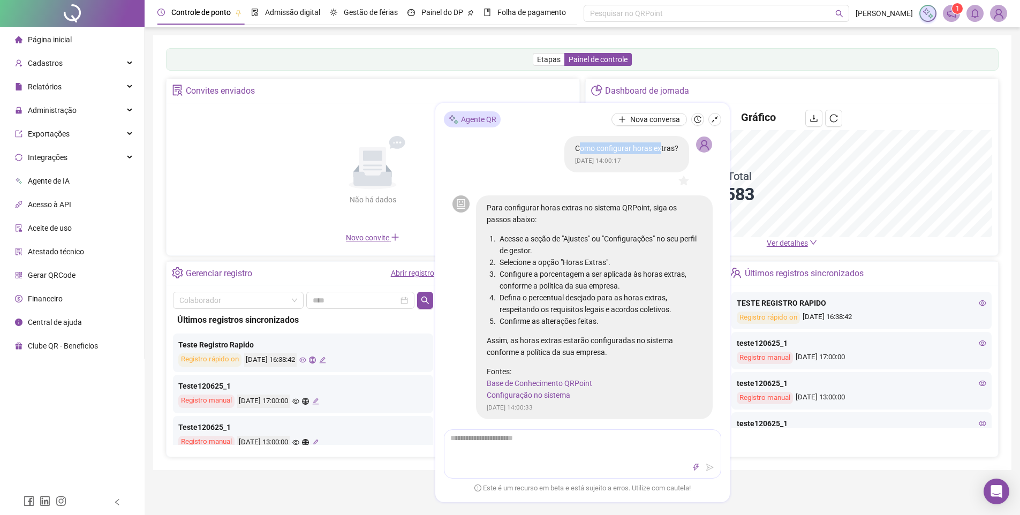
drag, startPoint x: 575, startPoint y: 149, endPoint x: 652, endPoint y: 151, distance: 76.6
click at [651, 151] on p "Como configurar horas extras?" at bounding box center [626, 148] width 103 height 12
click at [668, 148] on p "Como configurar horas extras?" at bounding box center [626, 148] width 103 height 12
drag, startPoint x: 575, startPoint y: 150, endPoint x: 662, endPoint y: 149, distance: 86.2
click at [662, 149] on p "Como configurar horas extras?" at bounding box center [626, 148] width 103 height 12
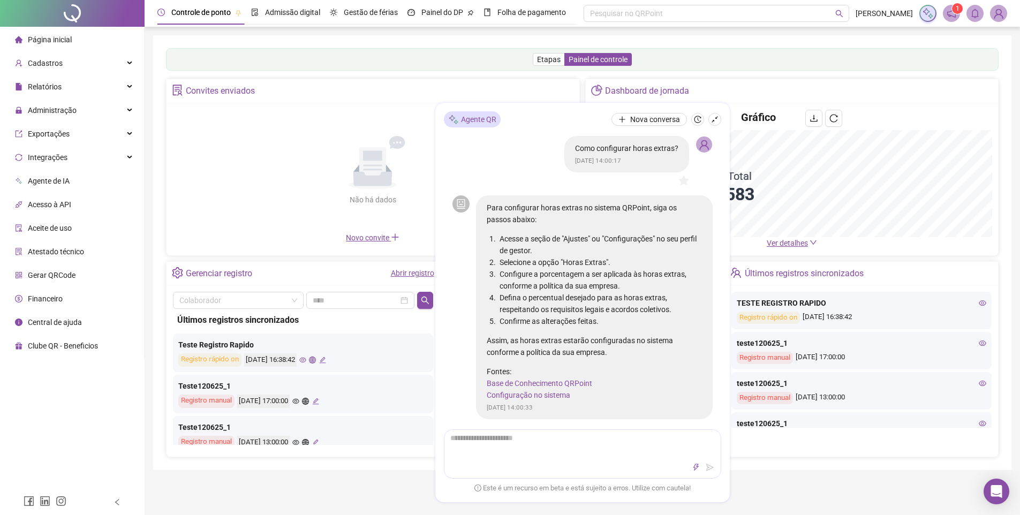
click at [668, 151] on p "Como configurar horas extras?" at bounding box center [626, 148] width 103 height 12
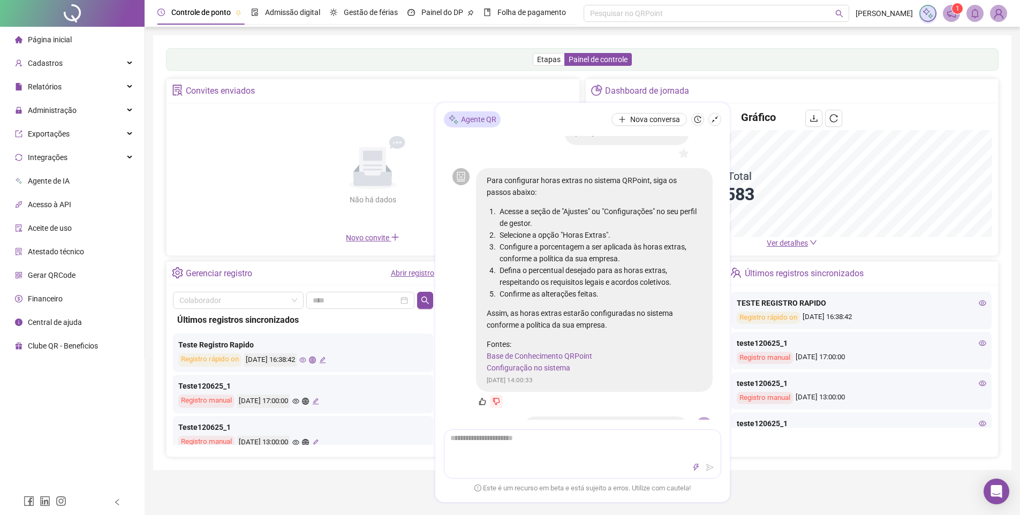
scroll to position [26, 0]
drag, startPoint x: 537, startPoint y: 209, endPoint x: 595, endPoint y: 234, distance: 63.2
click at [585, 229] on ol "Acesse a seção de "Ajustes" ou "Configurações" no seu perfil de gestor. Selecio…" at bounding box center [594, 253] width 215 height 94
click at [599, 236] on li "Selecione a opção "Horas Extras"." at bounding box center [600, 236] width 205 height 12
drag, startPoint x: 600, startPoint y: 236, endPoint x: 632, endPoint y: 238, distance: 31.7
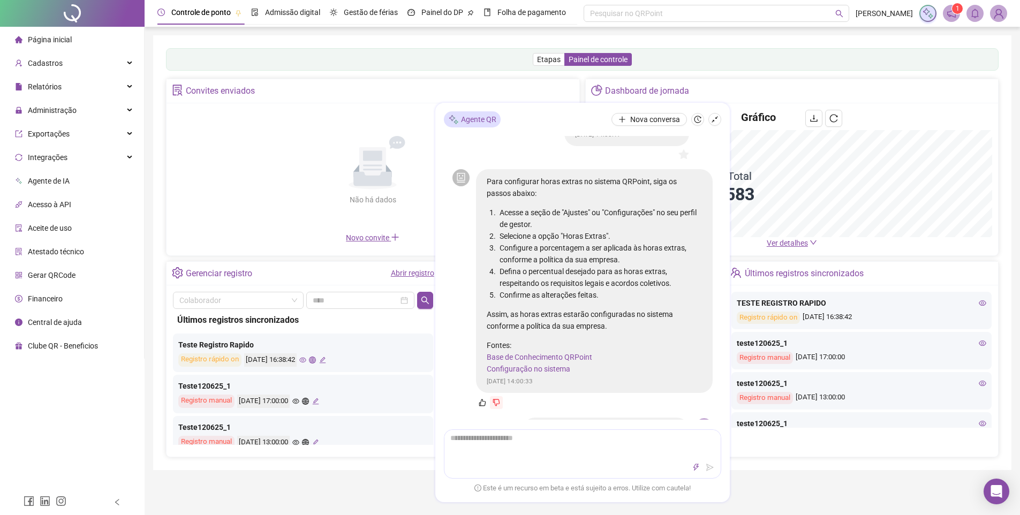
click at [602, 237] on li "Selecione a opção "Horas Extras"." at bounding box center [600, 236] width 205 height 12
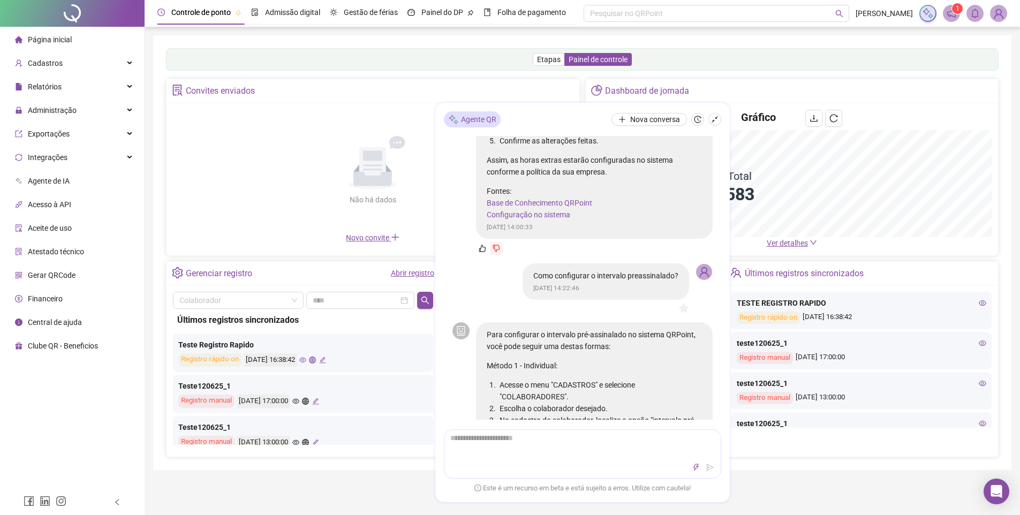
scroll to position [183, 0]
drag, startPoint x: 520, startPoint y: 275, endPoint x: 645, endPoint y: 271, distance: 125.9
click at [645, 271] on div "Como configurar o intervalo preassinalado? [DATE] 14:22:46" at bounding box center [606, 278] width 167 height 36
click at [656, 264] on div "Como configurar o intervalo preassinalado? [DATE] 14:22:46" at bounding box center [606, 278] width 167 height 36
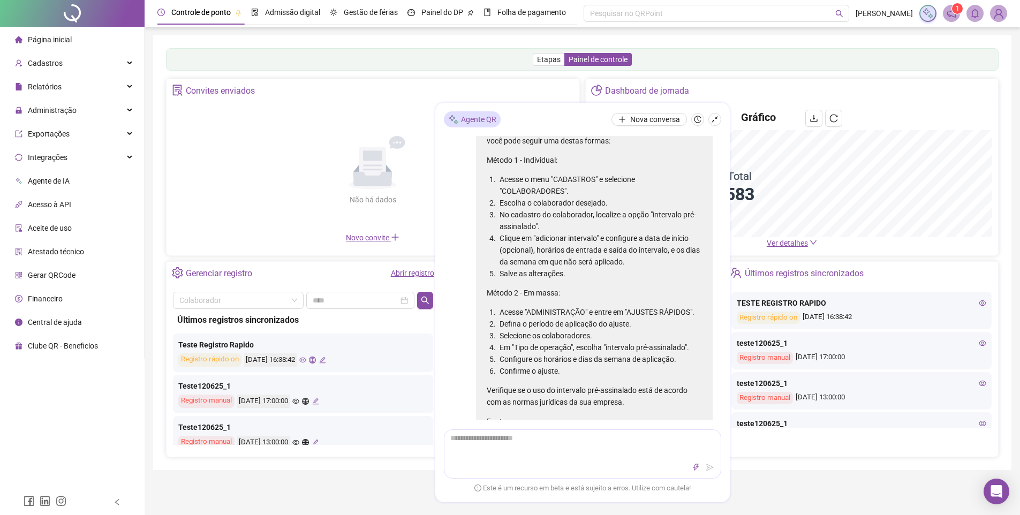
scroll to position [387, 0]
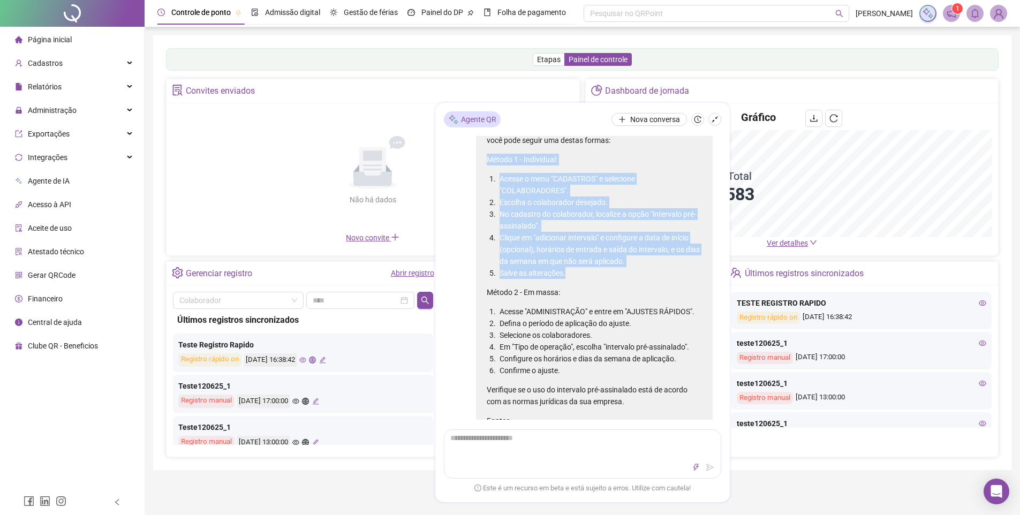
drag, startPoint x: 483, startPoint y: 154, endPoint x: 638, endPoint y: 281, distance: 200.2
click at [638, 281] on div "Para configurar o intervalo pré-assinalado no sistema QRPoint, você pode seguir…" at bounding box center [594, 292] width 237 height 352
click at [625, 279] on li "Salve as alterações." at bounding box center [600, 273] width 205 height 12
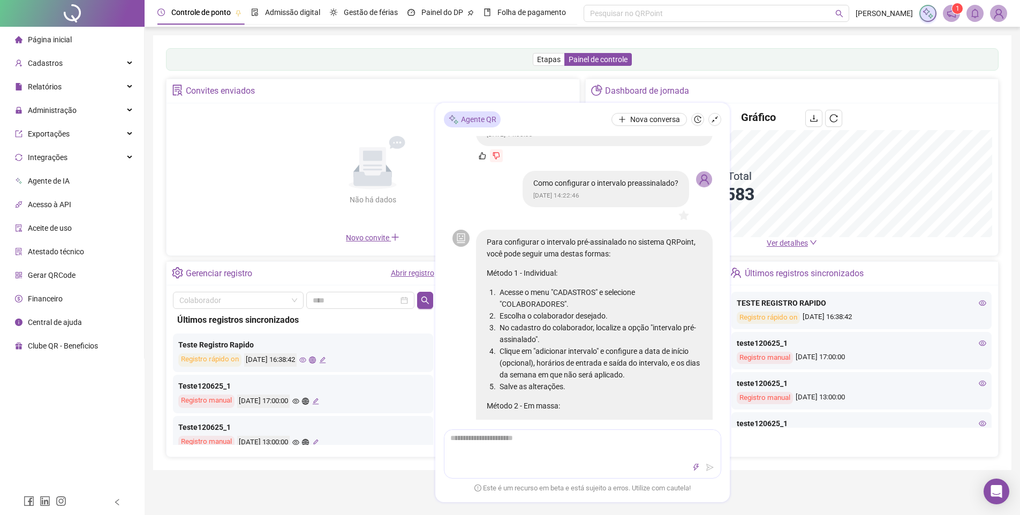
scroll to position [268, 0]
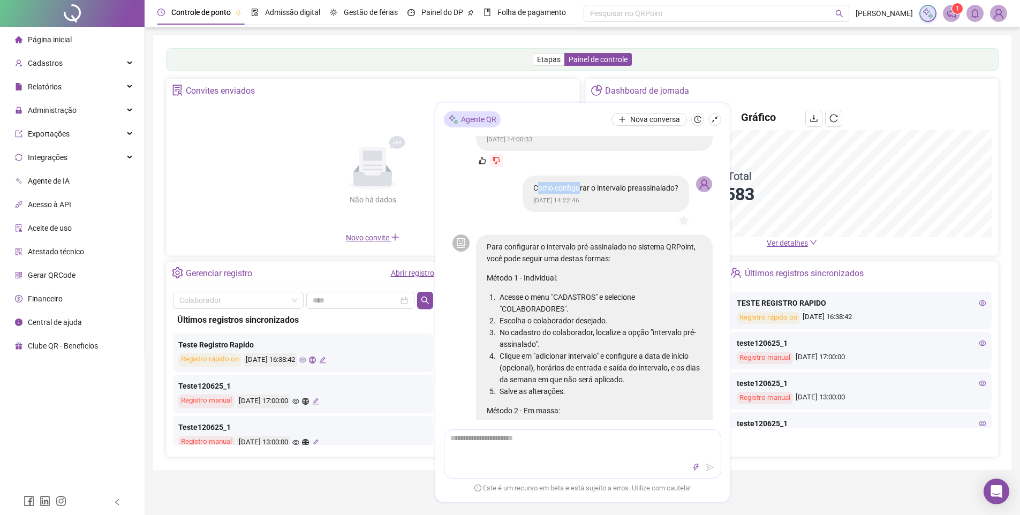
click at [572, 188] on p "Como configurar o intervalo preassinalado?" at bounding box center [606, 188] width 145 height 12
click at [665, 186] on p "Como configurar o intervalo preassinalado?" at bounding box center [606, 188] width 145 height 12
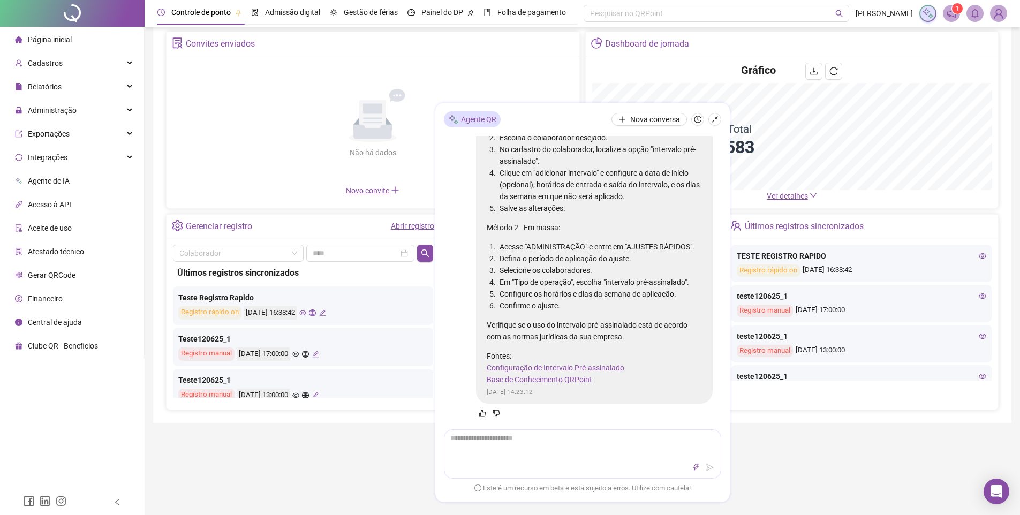
scroll to position [69, 0]
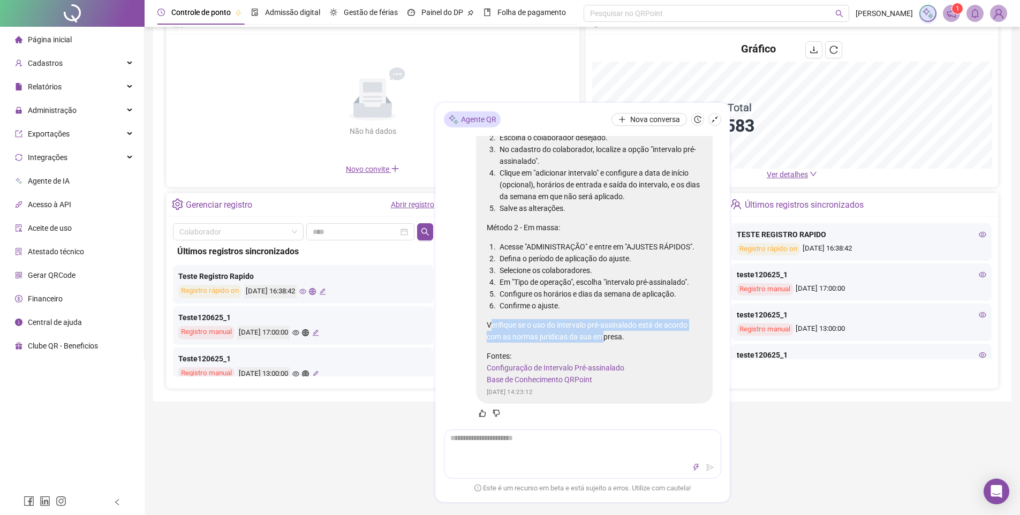
drag, startPoint x: 492, startPoint y: 320, endPoint x: 635, endPoint y: 334, distance: 144.2
click at [635, 334] on p "Verifique se o uso do intervalo pré-assinalado está de acordo com as normas jur…" at bounding box center [594, 331] width 215 height 24
click at [636, 334] on p "Verifique se o uso do intervalo pré-assinalado está de acordo com as normas jur…" at bounding box center [594, 331] width 215 height 24
click at [628, 332] on p "Verifique se o uso do intervalo pré-assinalado está de acordo com as normas jur…" at bounding box center [594, 331] width 215 height 24
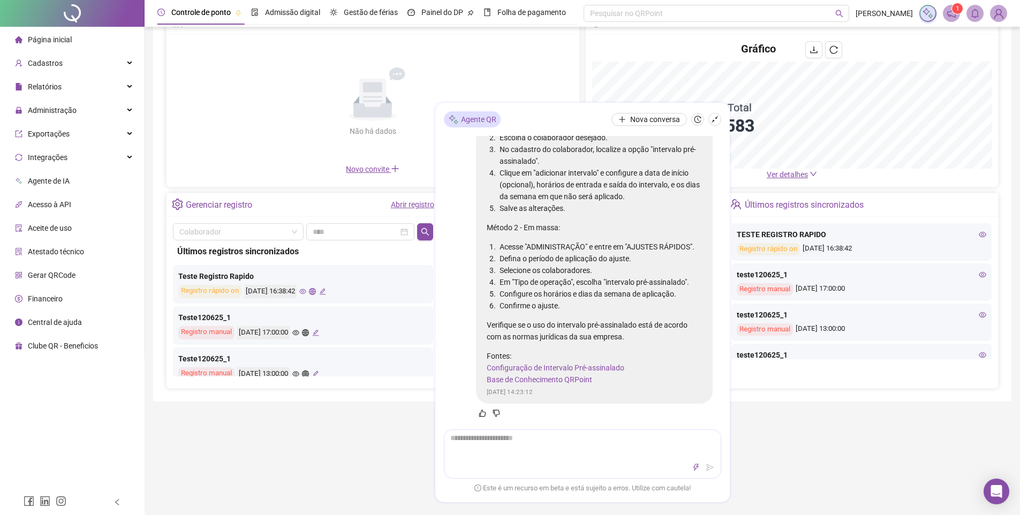
click at [549, 378] on link "Base de Conhecimento QRPoint" at bounding box center [540, 379] width 106 height 9
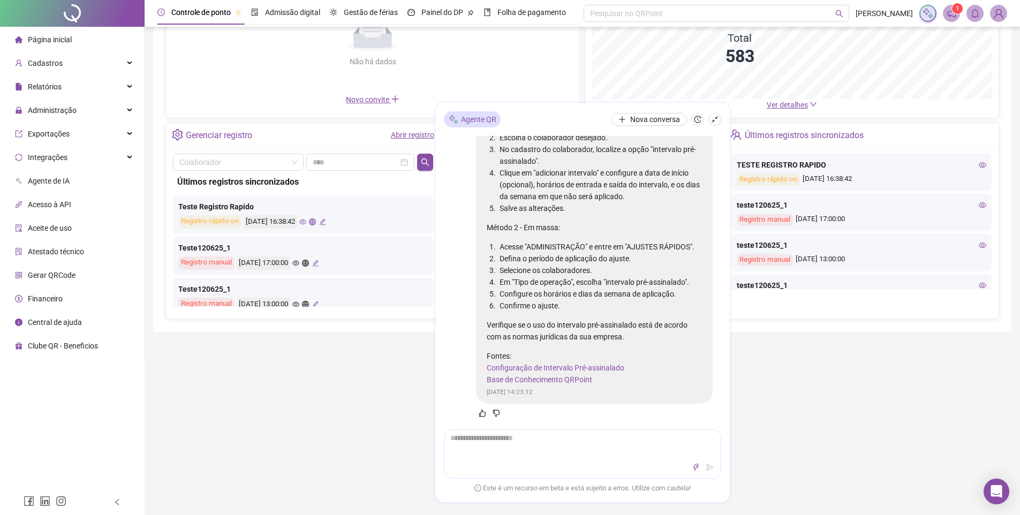
scroll to position [171, 0]
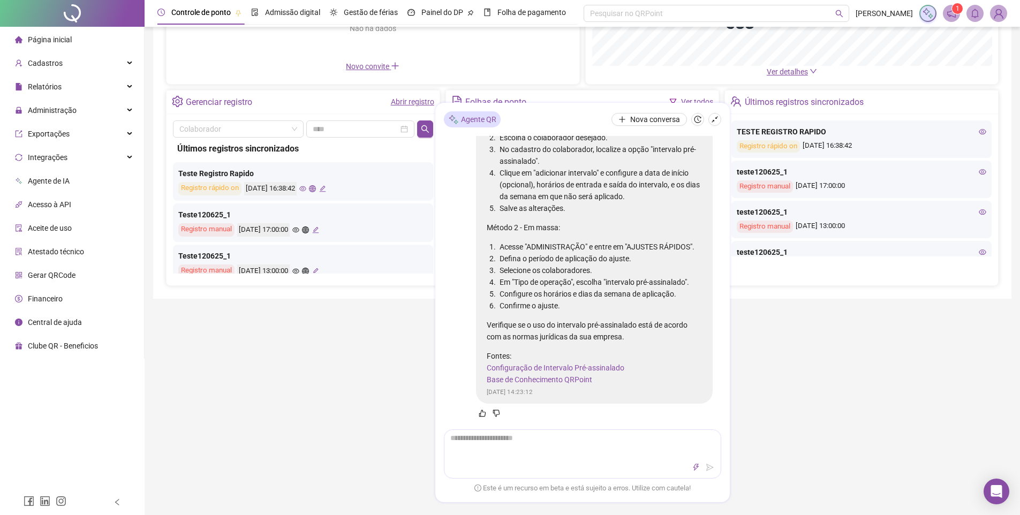
click at [516, 253] on li "Defina o período de aplicação do ajuste." at bounding box center [600, 259] width 205 height 12
click at [528, 276] on li "Em "Tipo de operação", escolha "intervalo pré-assinalado"." at bounding box center [600, 282] width 205 height 12
drag, startPoint x: 515, startPoint y: 221, endPoint x: 529, endPoint y: 241, distance: 23.9
click at [516, 241] on li "Acesse "ADMINISTRAÇÃO" e entre em "AJUSTES RÁPIDOS"." at bounding box center [600, 247] width 205 height 12
click at [529, 253] on li "Defina o período de aplicação do ajuste." at bounding box center [600, 259] width 205 height 12
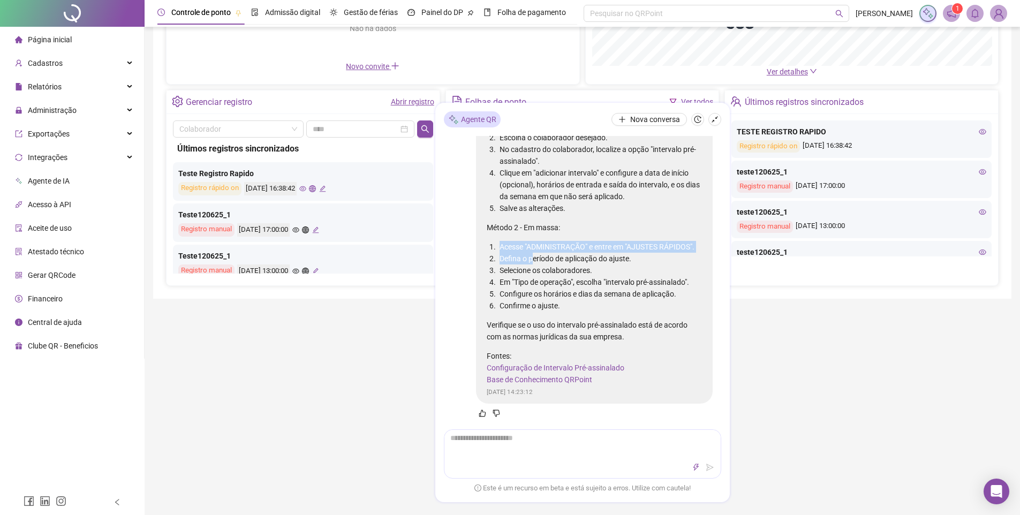
drag, startPoint x: 495, startPoint y: 223, endPoint x: 545, endPoint y: 258, distance: 60.5
click at [541, 256] on ol "Acesse "ADMINISTRAÇÃO" e entre em "AJUSTES RÁPIDOS". Defina o período de aplica…" at bounding box center [594, 276] width 215 height 71
click at [549, 265] on li "Selecione os colaboradores." at bounding box center [600, 271] width 205 height 12
click at [560, 265] on li "Selecione os colaboradores." at bounding box center [600, 271] width 205 height 12
click at [614, 284] on ol "Acesse "ADMINISTRAÇÃO" e entre em "AJUSTES RÁPIDOS". Defina o período de aplica…" at bounding box center [594, 276] width 215 height 71
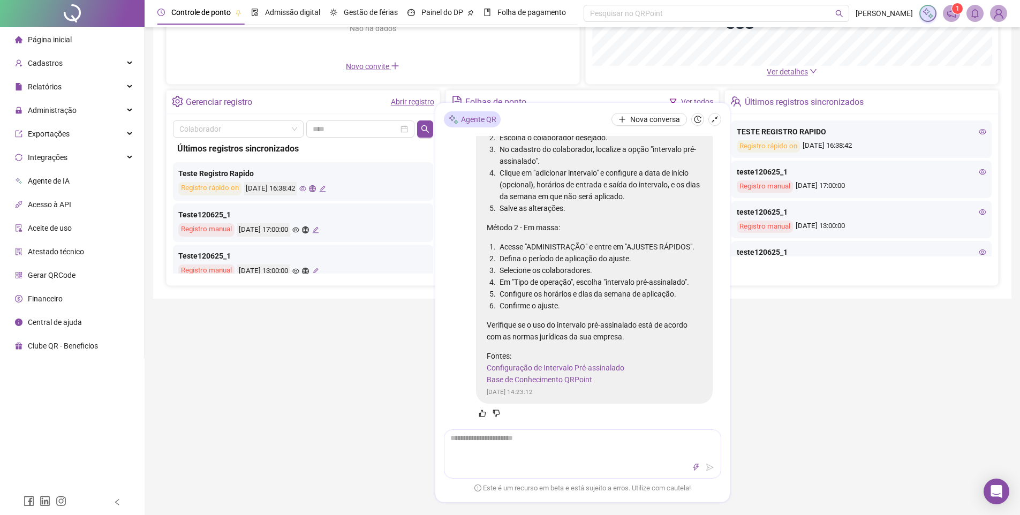
click at [632, 296] on li "Configure os horários e dias da semana de aplicação." at bounding box center [600, 294] width 205 height 12
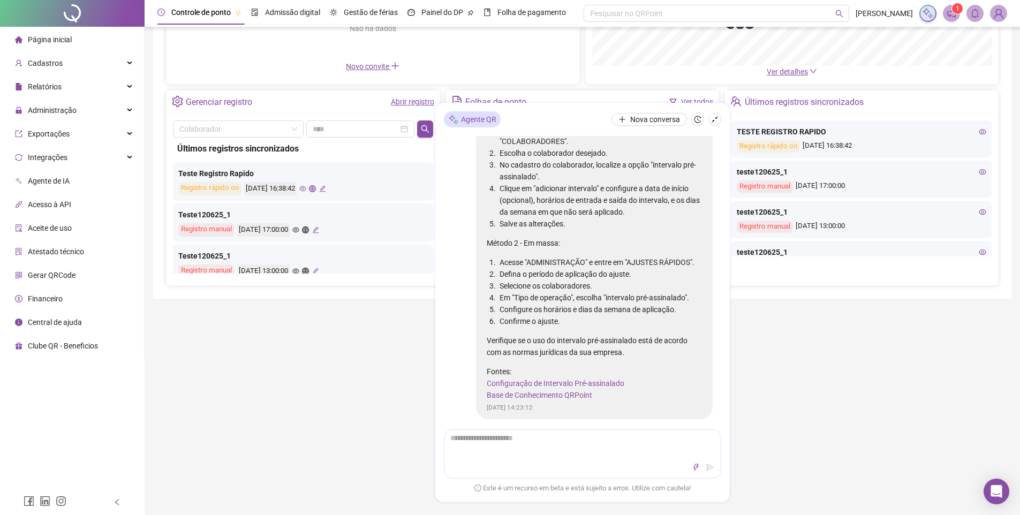
scroll to position [434, 0]
drag, startPoint x: 547, startPoint y: 219, endPoint x: 573, endPoint y: 252, distance: 42.0
click at [569, 251] on div "Para configurar o intervalo pré-assinalado no sistema QRPoint, você pode seguir…" at bounding box center [594, 239] width 215 height 328
click at [578, 251] on p "Método 2 - Em massa:" at bounding box center [594, 245] width 215 height 12
click at [579, 251] on p "Método 2 - Em massa:" at bounding box center [594, 245] width 215 height 12
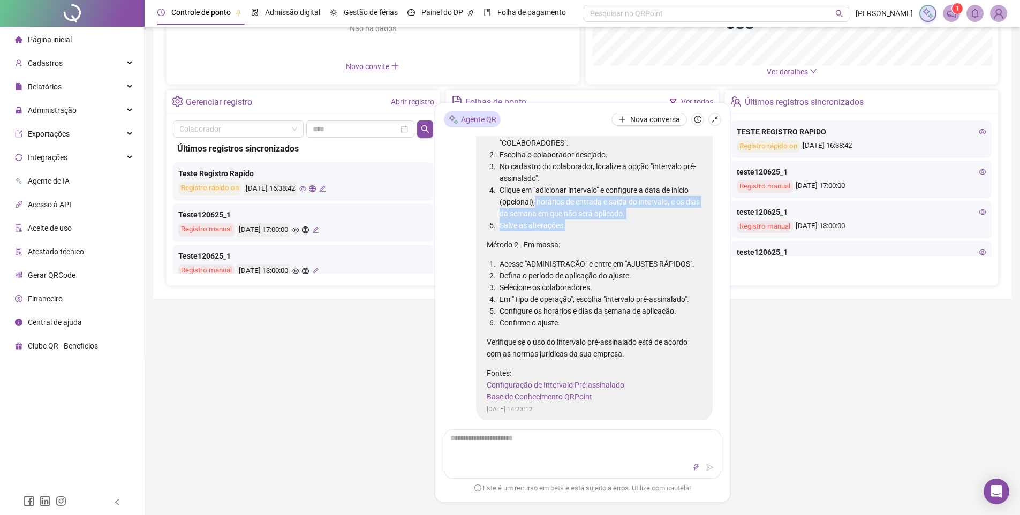
drag, startPoint x: 557, startPoint y: 204, endPoint x: 615, endPoint y: 267, distance: 85.3
click at [585, 252] on div "Para configurar o intervalo pré-assinalado no sistema QRPoint, você pode seguir…" at bounding box center [594, 239] width 215 height 328
drag, startPoint x: 615, startPoint y: 267, endPoint x: 632, endPoint y: 267, distance: 17.1
click at [615, 267] on div "Para configurar o intervalo pré-assinalado no sistema QRPoint, você pode seguir…" at bounding box center [594, 239] width 215 height 328
click at [655, 282] on li "Defina o período de aplicação do ajuste." at bounding box center [600, 276] width 205 height 12
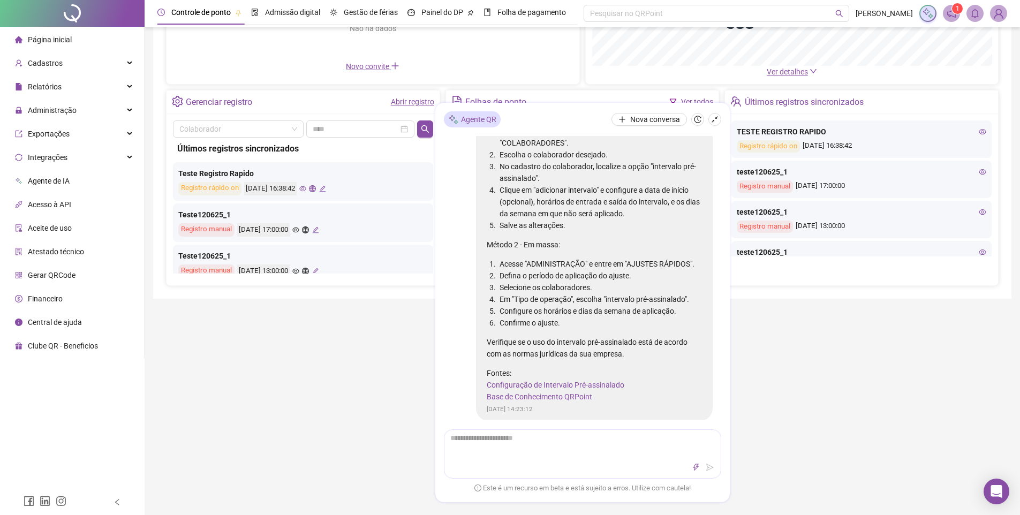
scroll to position [487, 0]
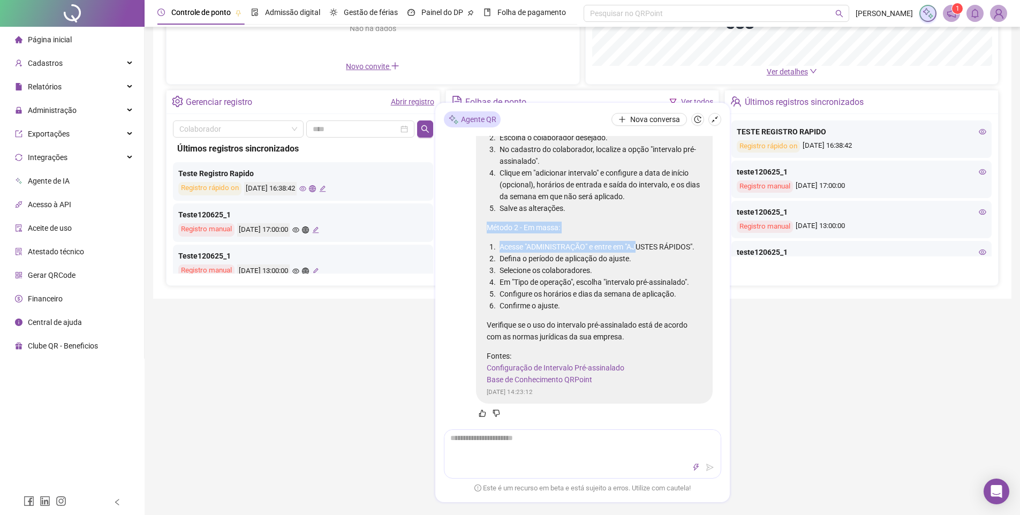
drag, startPoint x: 600, startPoint y: 178, endPoint x: 617, endPoint y: 199, distance: 27.0
click at [600, 178] on div "Para configurar o intervalo pré-assinalado no sistema QRPoint, você pode seguir…" at bounding box center [594, 222] width 215 height 328
click at [647, 241] on li "Acesse "ADMINISTRAÇÃO" e entre em "AJUSTES RÁPIDOS"." at bounding box center [600, 247] width 205 height 12
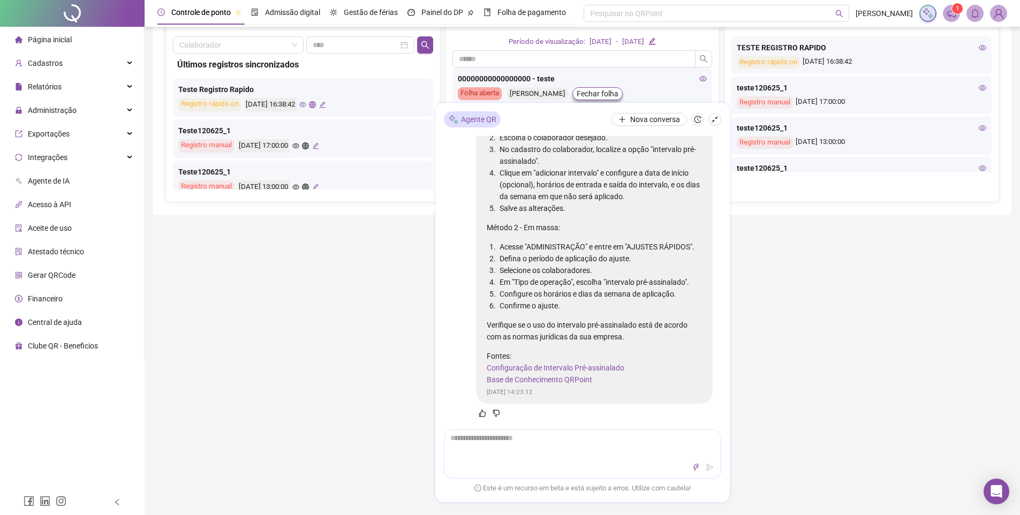
scroll to position [264, 0]
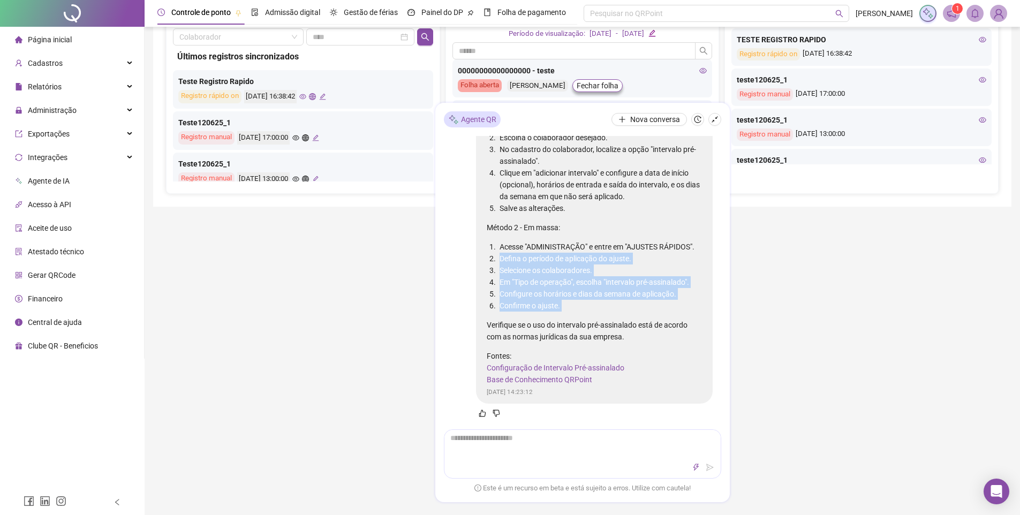
click at [618, 315] on div "Para configurar o intervalo pré-assinalado no sistema QRPoint, você pode seguir…" at bounding box center [594, 222] width 215 height 328
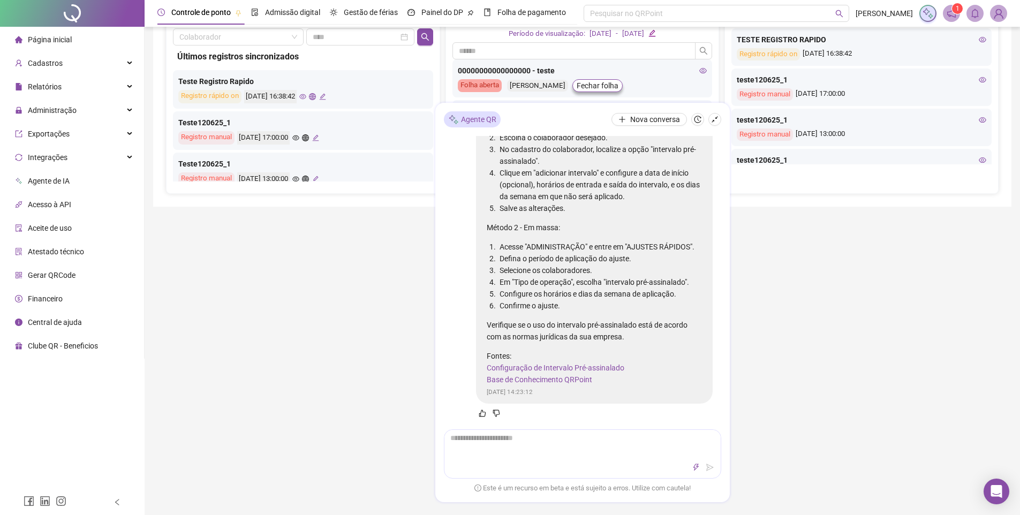
click at [621, 317] on div "Para configurar o intervalo pré-assinalado no sistema QRPoint, você pode seguir…" at bounding box center [594, 222] width 215 height 328
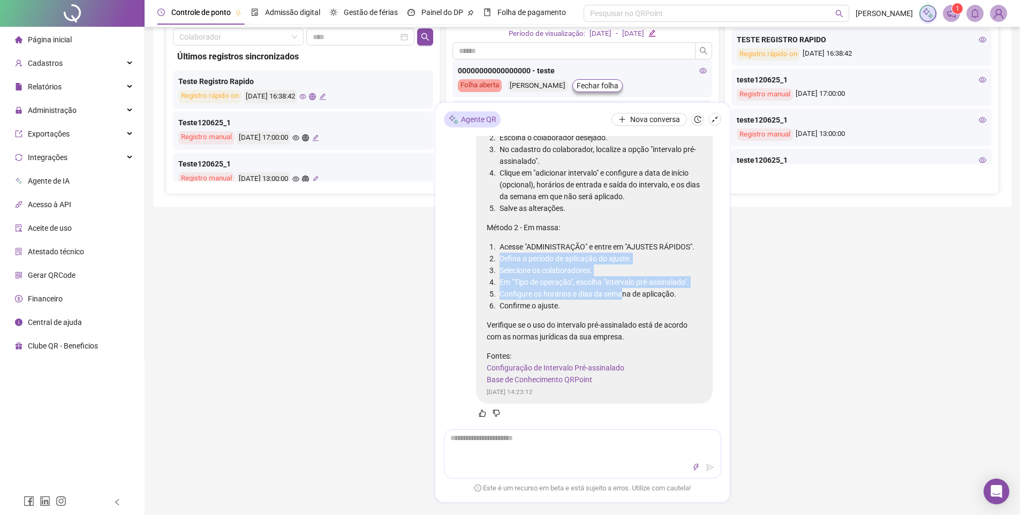
drag, startPoint x: 584, startPoint y: 248, endPoint x: 635, endPoint y: 295, distance: 69.0
click at [631, 295] on ol "Acesse "ADMINISTRAÇÃO" e entre em "AJUSTES RÁPIDOS". Defina o período de aplica…" at bounding box center [594, 276] width 215 height 71
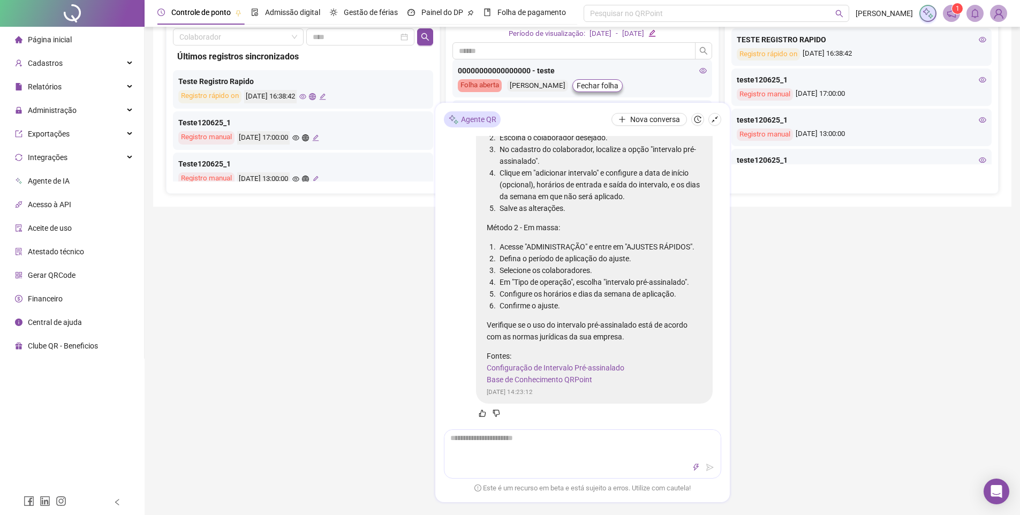
click at [639, 295] on li "Configure os horários e dias da semana de aplicação." at bounding box center [600, 294] width 205 height 12
